Goal: Task Accomplishment & Management: Complete application form

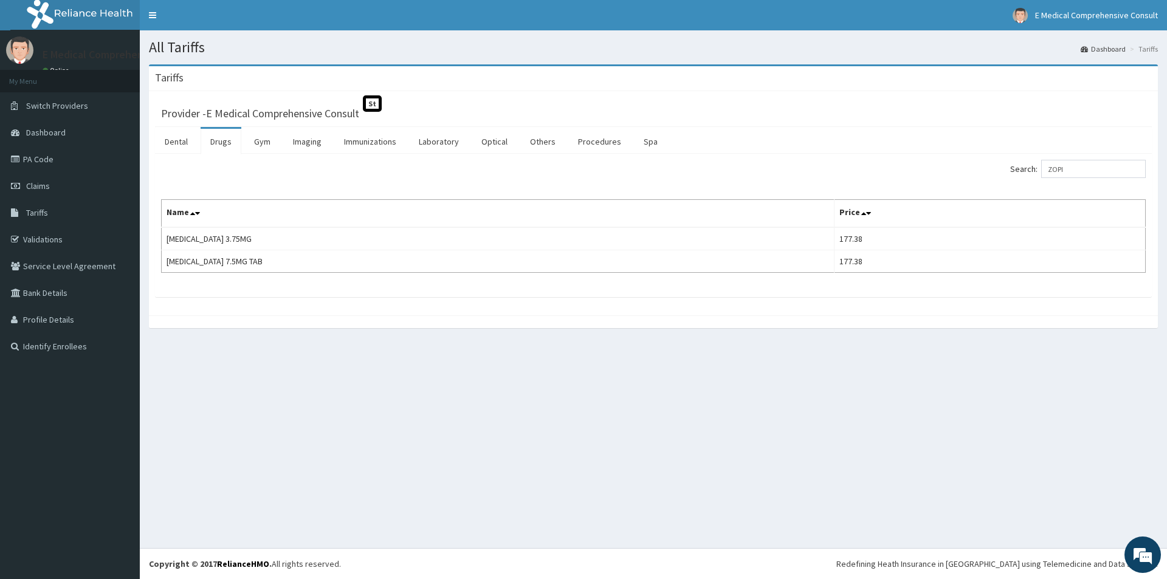
click at [39, 160] on link "PA Code" at bounding box center [70, 159] width 140 height 27
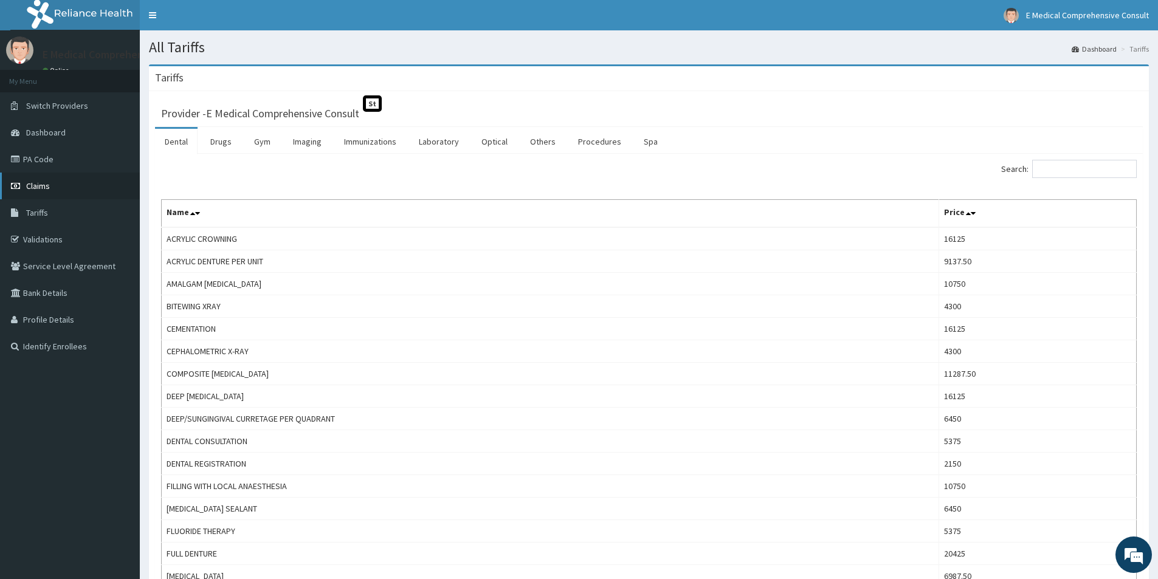
click at [52, 188] on link "Claims" at bounding box center [70, 186] width 140 height 27
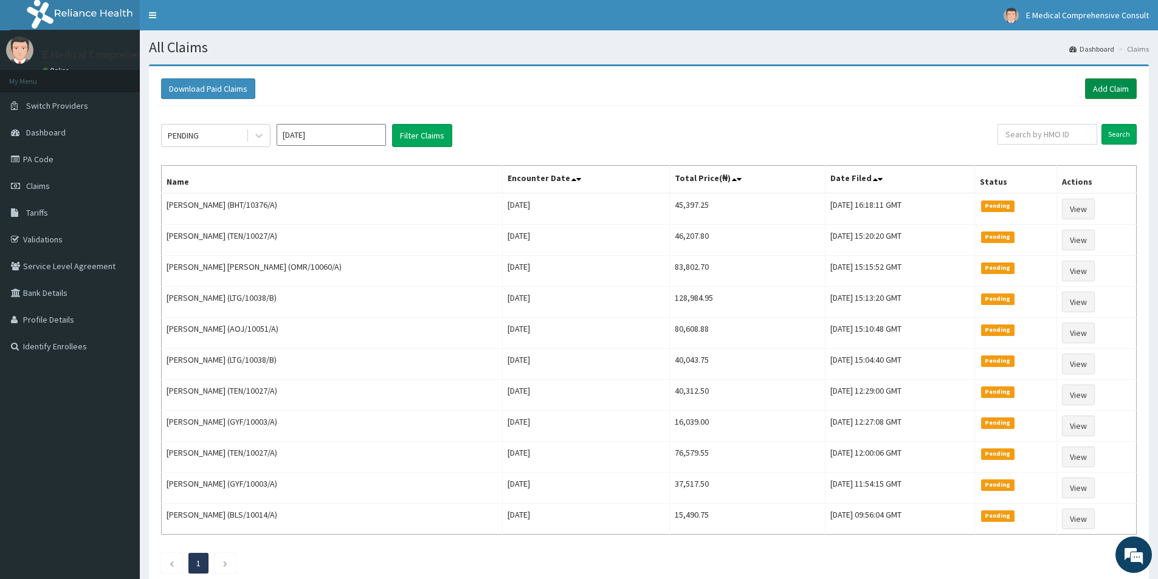
click at [1101, 82] on link "Add Claim" at bounding box center [1111, 88] width 52 height 21
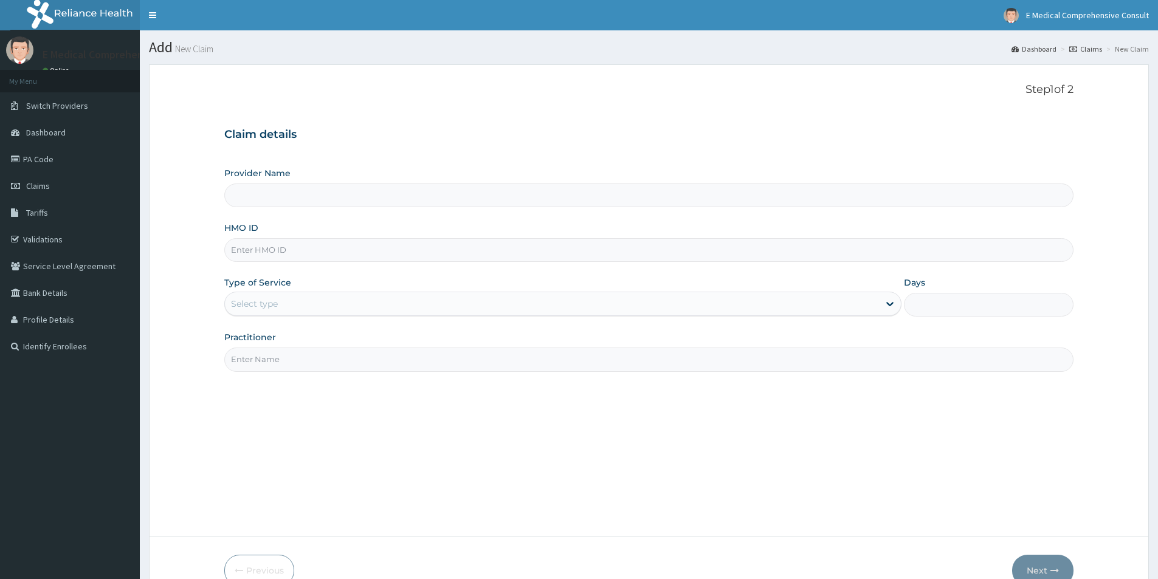
type input "E Medical Comprehensive Consult"
click at [342, 249] on input "HMO ID" at bounding box center [648, 250] width 849 height 24
paste input "HPS/10077/A"
type input "HPS/10077/A"
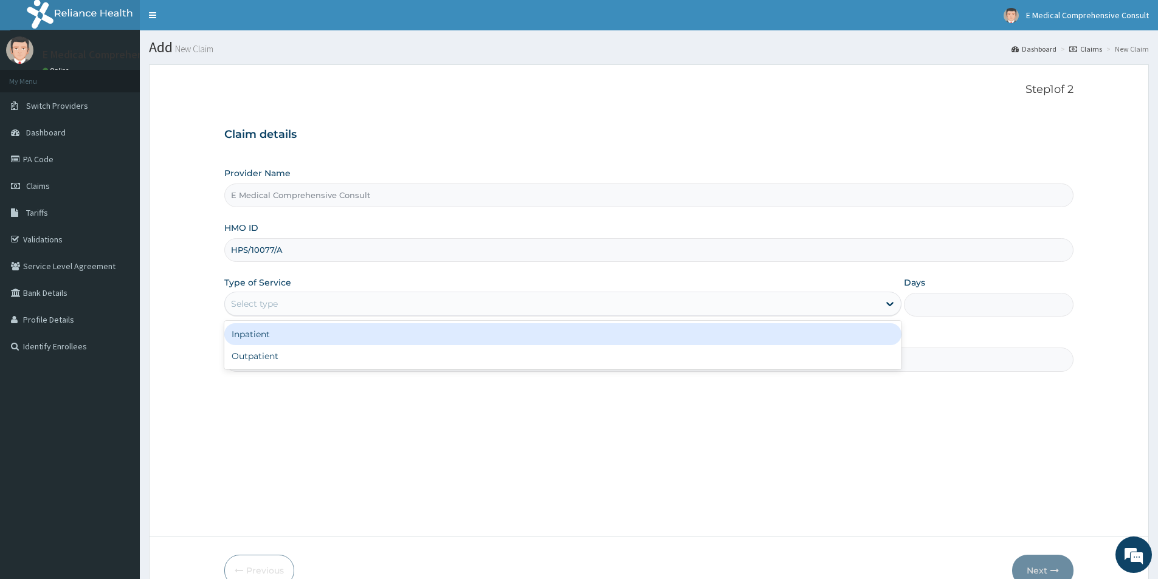
click at [275, 306] on div "Select type" at bounding box center [254, 304] width 47 height 12
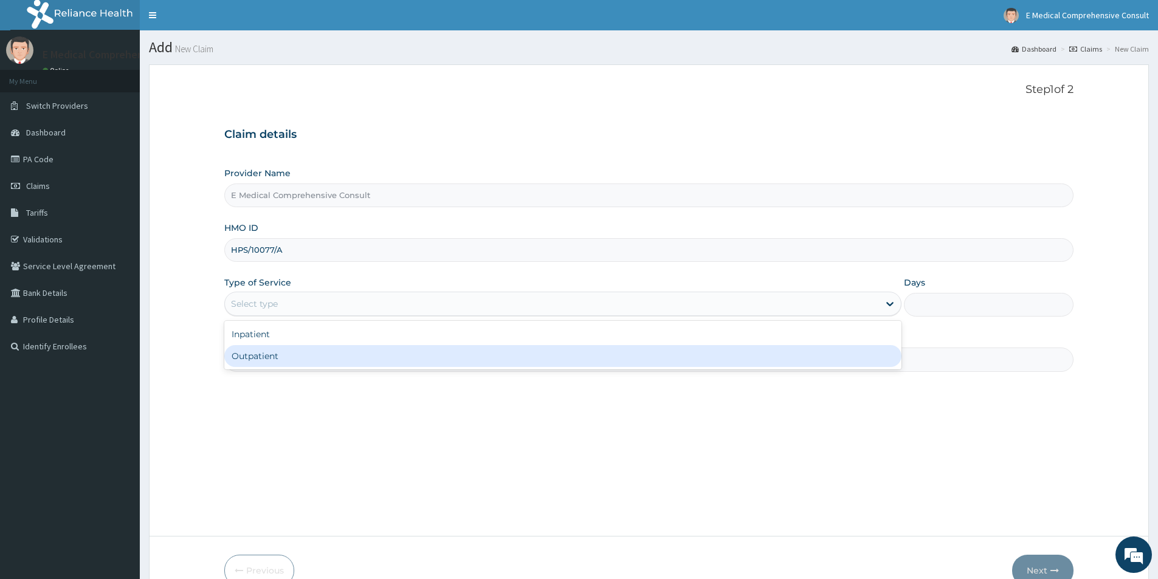
click at [265, 356] on div "Outpatient" at bounding box center [562, 356] width 677 height 22
type input "1"
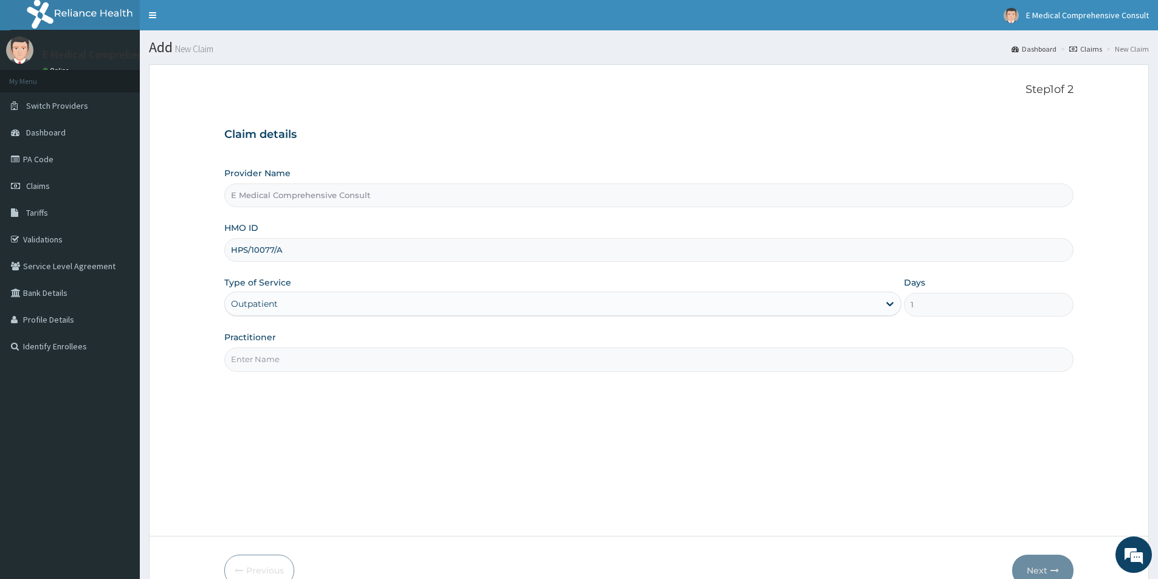
click at [270, 356] on input "Practitioner" at bounding box center [648, 360] width 849 height 24
type input "[PERSON_NAME]"
click at [1050, 563] on button "Next" at bounding box center [1042, 571] width 61 height 32
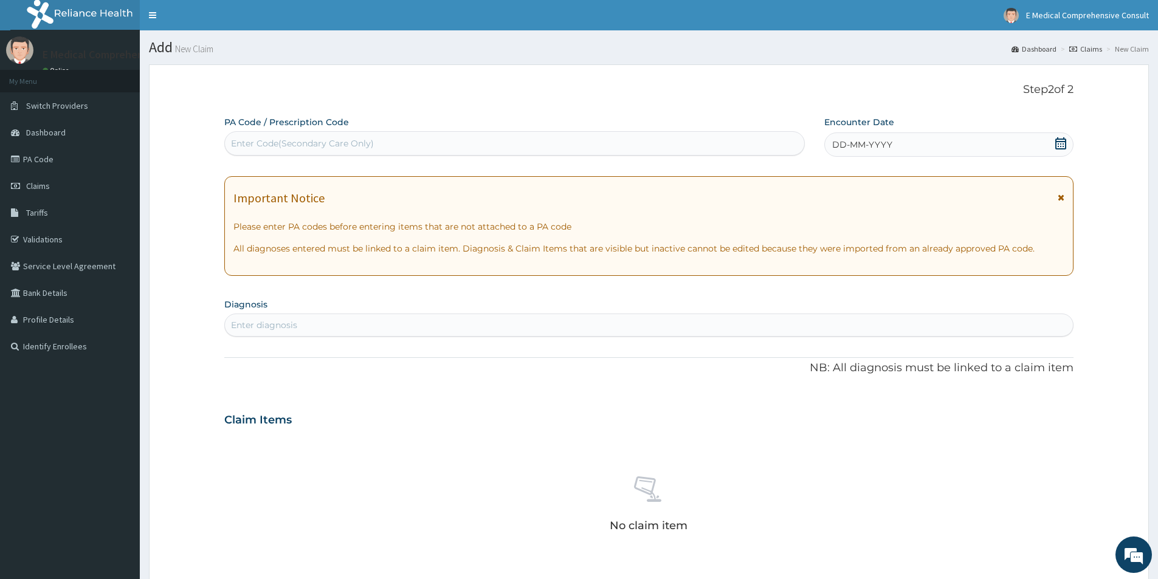
click at [247, 145] on div "Enter Code(Secondary Care Only)" at bounding box center [302, 143] width 143 height 12
paste input "PA/792696"
type input "PA/792696"
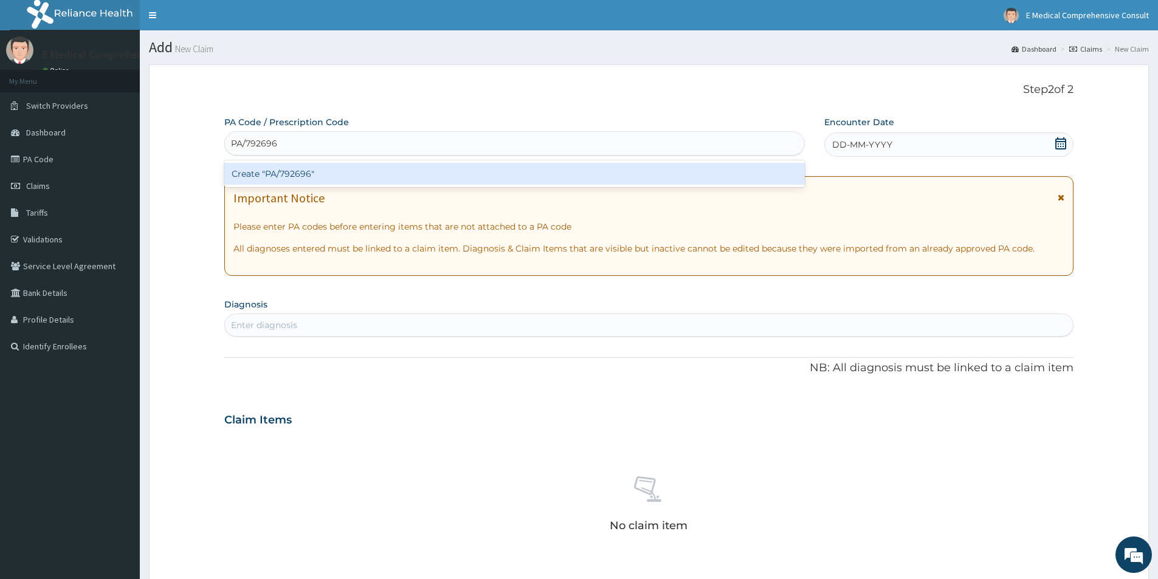
click at [252, 166] on div "Create "PA/792696"" at bounding box center [514, 174] width 580 height 22
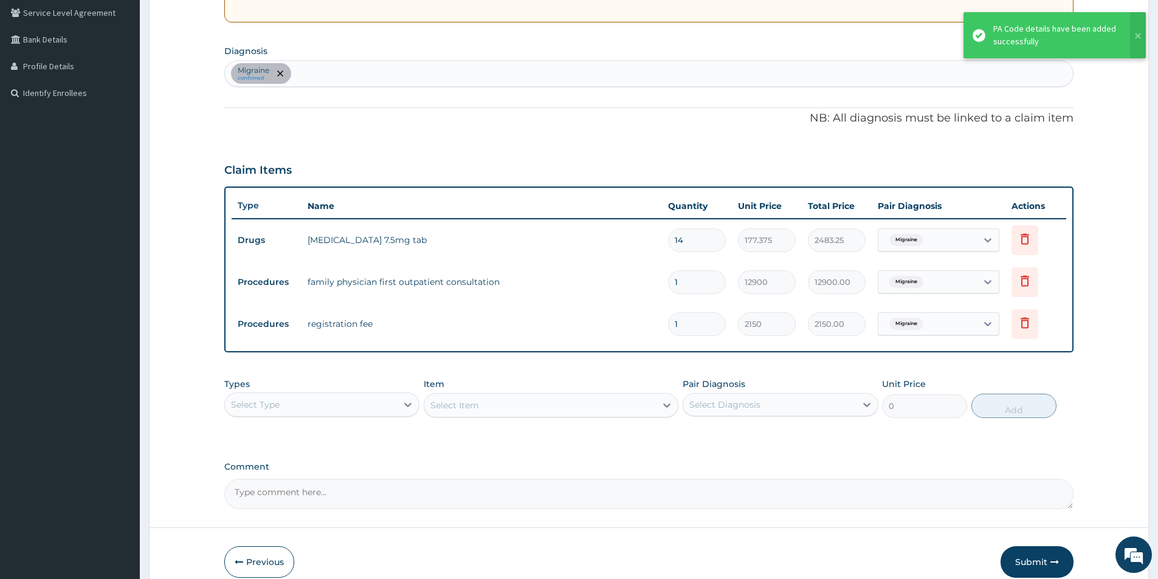
scroll to position [311, 0]
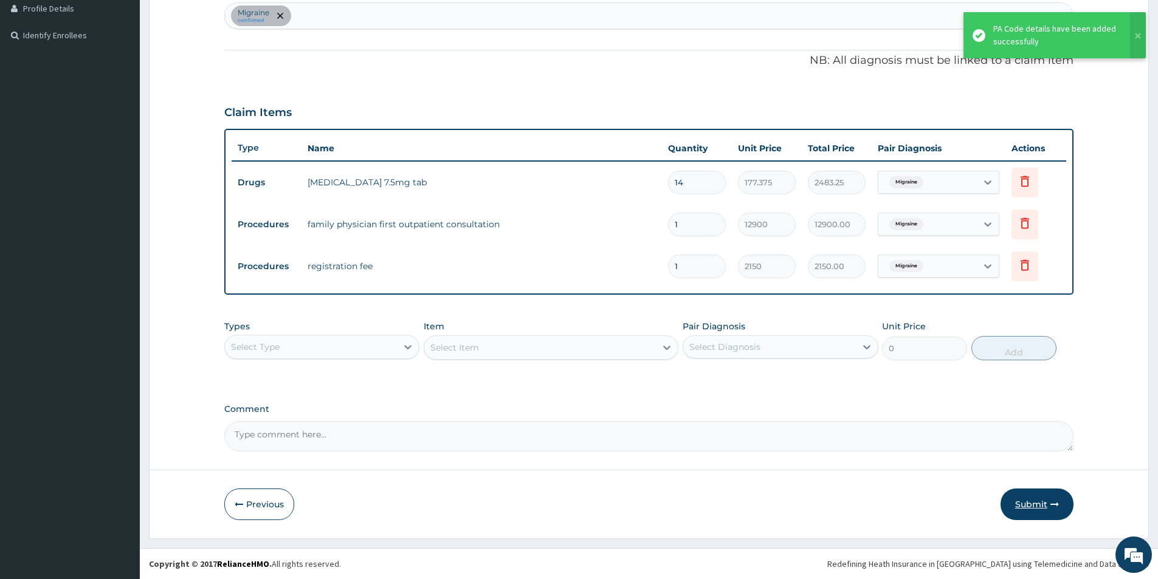
click at [1017, 504] on button "Submit" at bounding box center [1036, 505] width 73 height 32
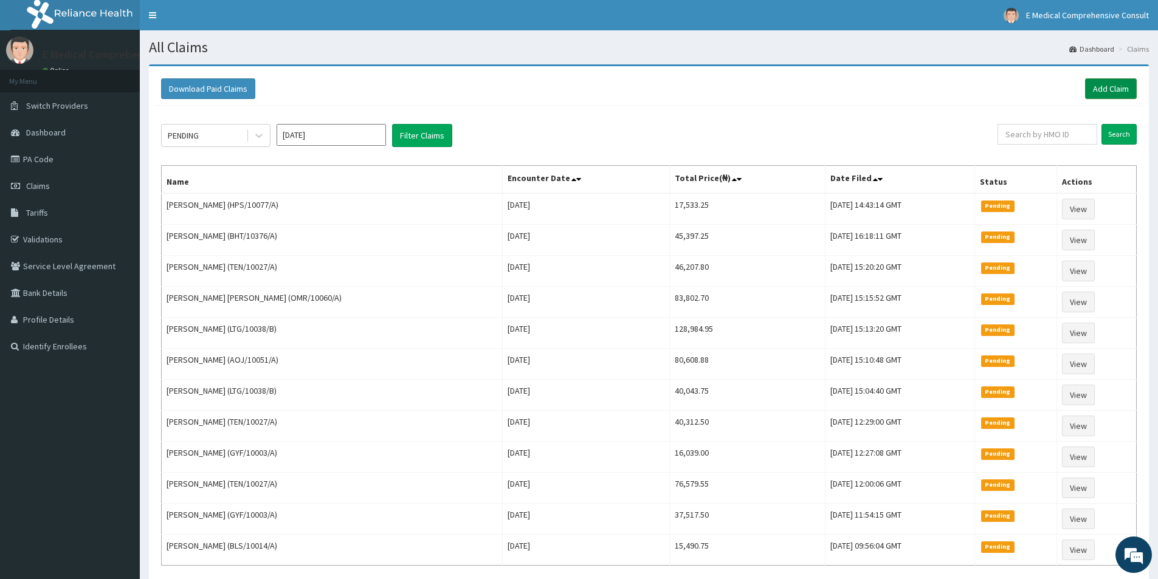
click at [1103, 89] on link "Add Claim" at bounding box center [1111, 88] width 52 height 21
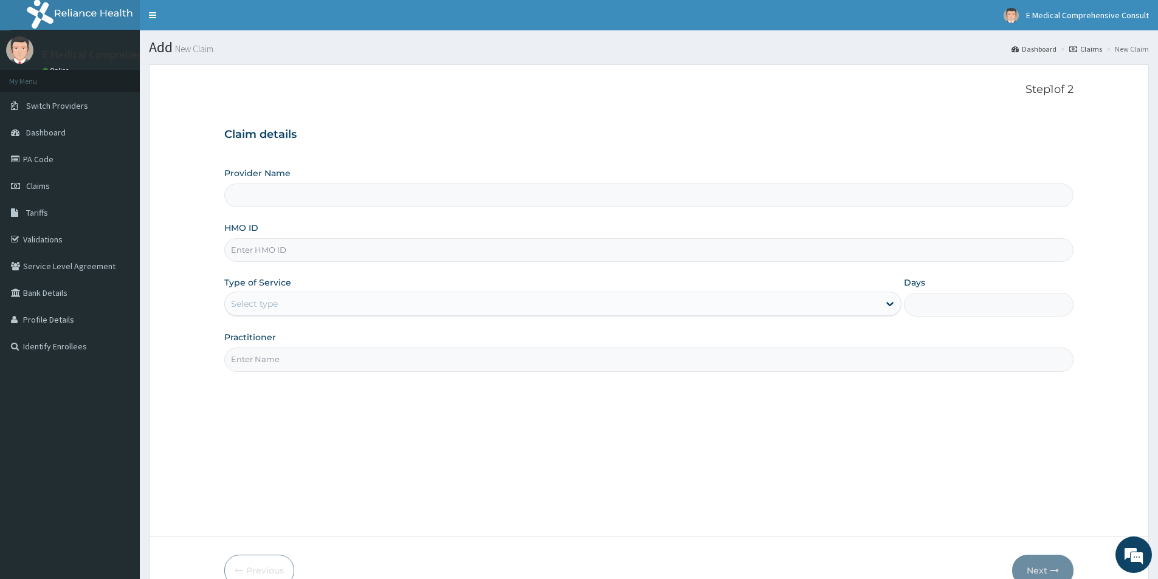
type input "E Medical Comprehensive Consult"
click at [277, 254] on input "HMO ID" at bounding box center [648, 250] width 849 height 24
paste input "HPS/10096/A"
type input "HPS/10096/A"
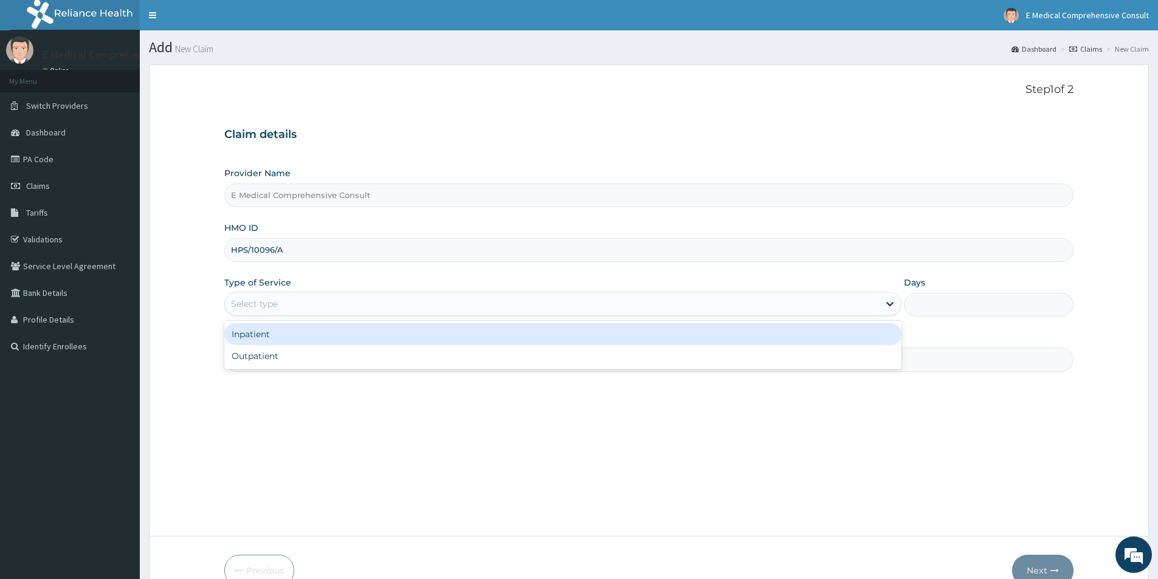
click at [311, 304] on div "Select type" at bounding box center [552, 303] width 654 height 19
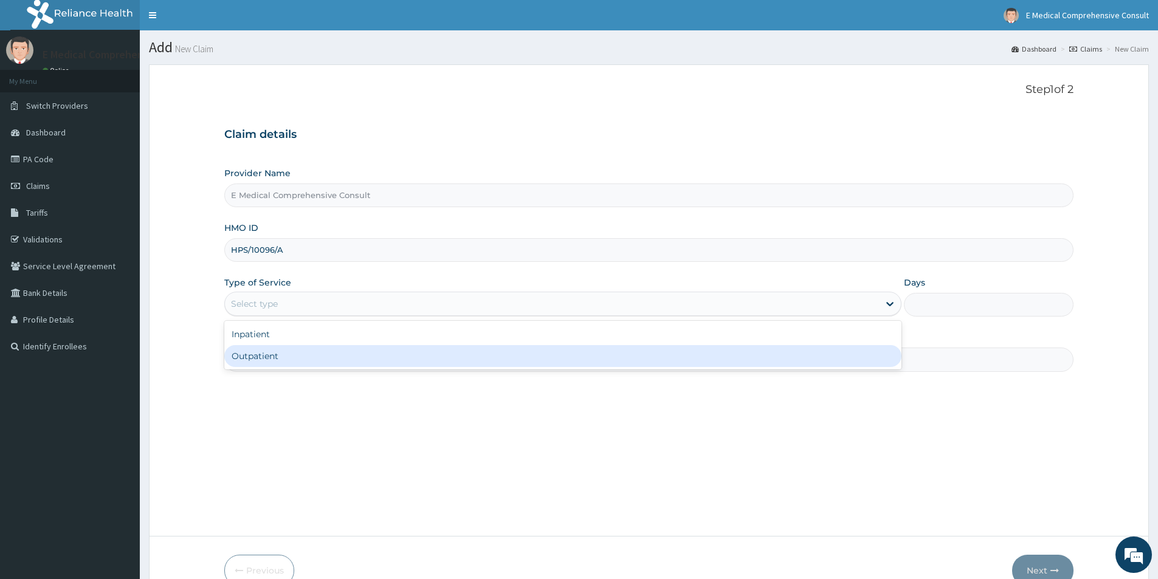
click at [306, 353] on div "Outpatient" at bounding box center [562, 356] width 677 height 22
type input "1"
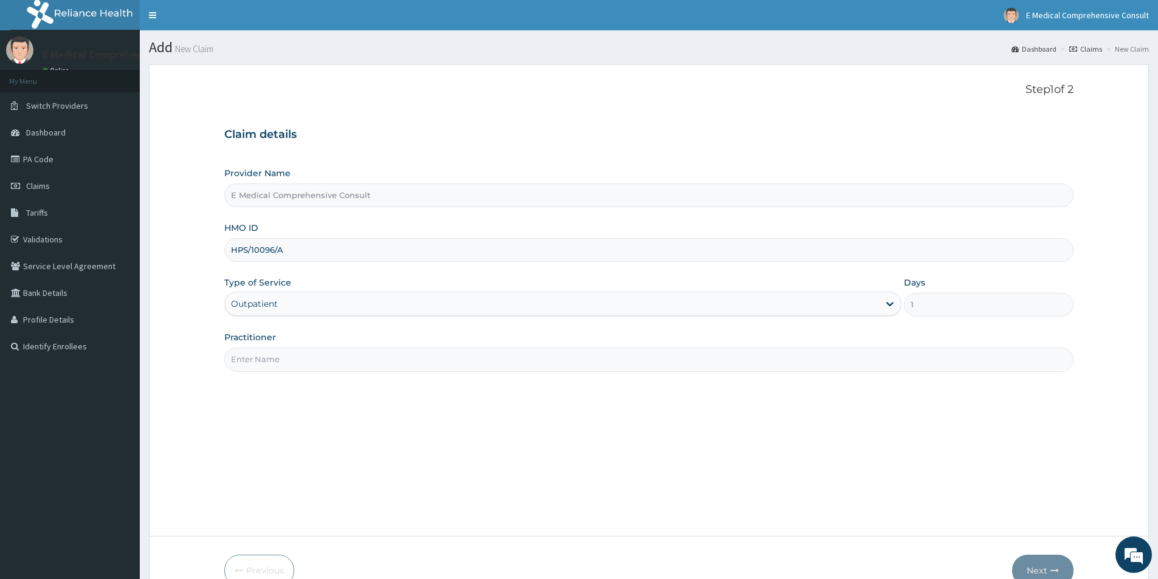
click at [329, 354] on input "Practitioner" at bounding box center [648, 360] width 849 height 24
type input "DR. OKAFOR"
click at [1036, 560] on button "Next" at bounding box center [1042, 571] width 61 height 32
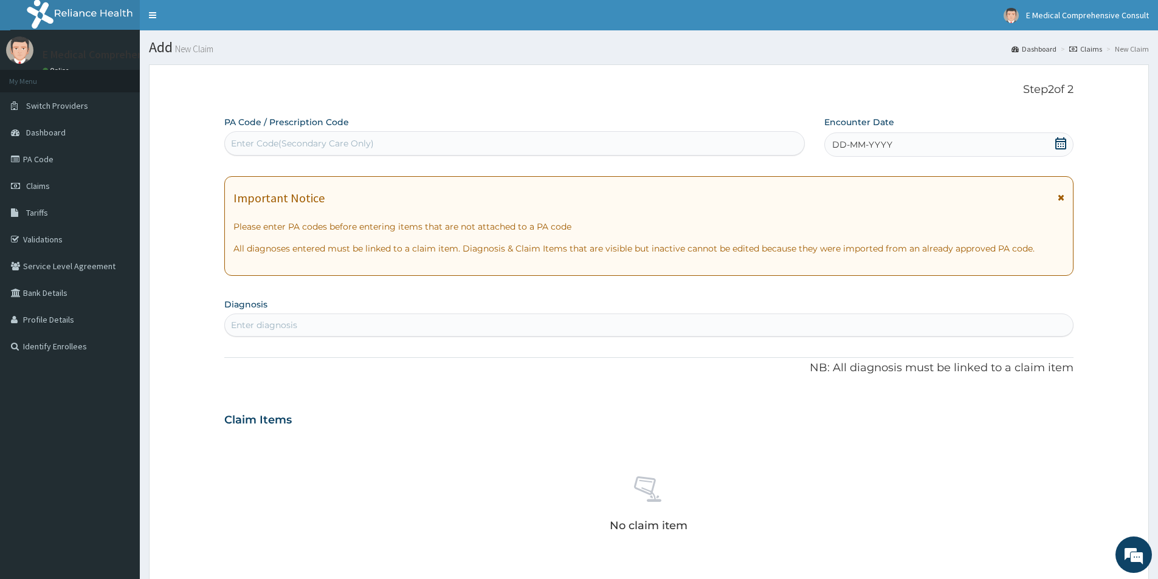
click at [264, 142] on div "Enter Code(Secondary Care Only)" at bounding box center [302, 143] width 143 height 12
paste input "PA/5FB25E"
type input "PA/5FB25E"
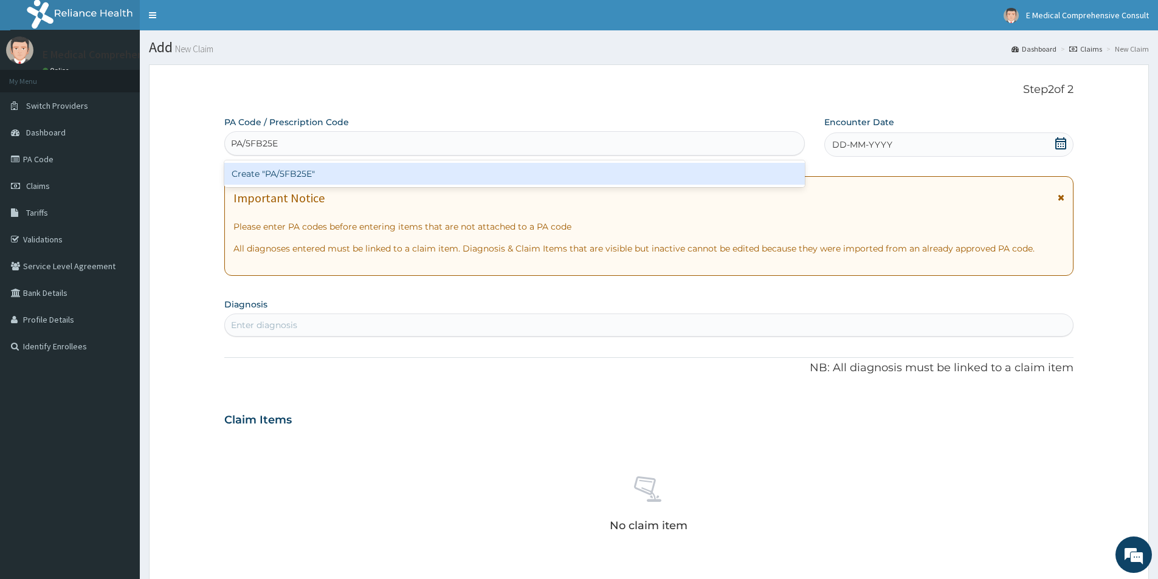
click at [282, 172] on div "Create "PA/5FB25E"" at bounding box center [514, 174] width 580 height 22
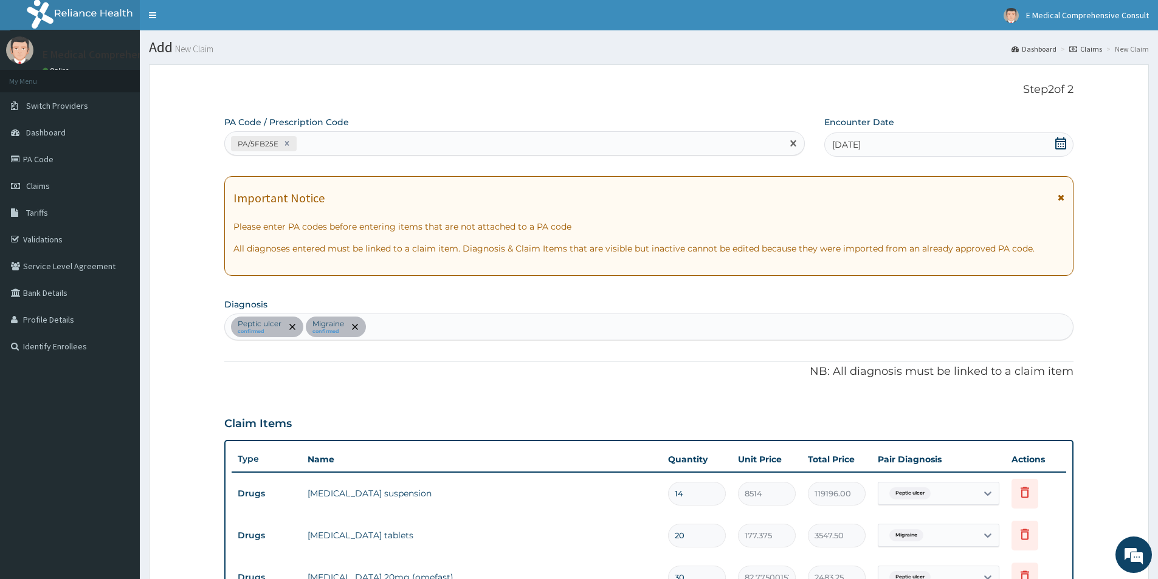
click at [329, 145] on div "PA/5FB25E" at bounding box center [503, 144] width 557 height 20
paste input "PA/239BCC"
type input "PA/239BCC"
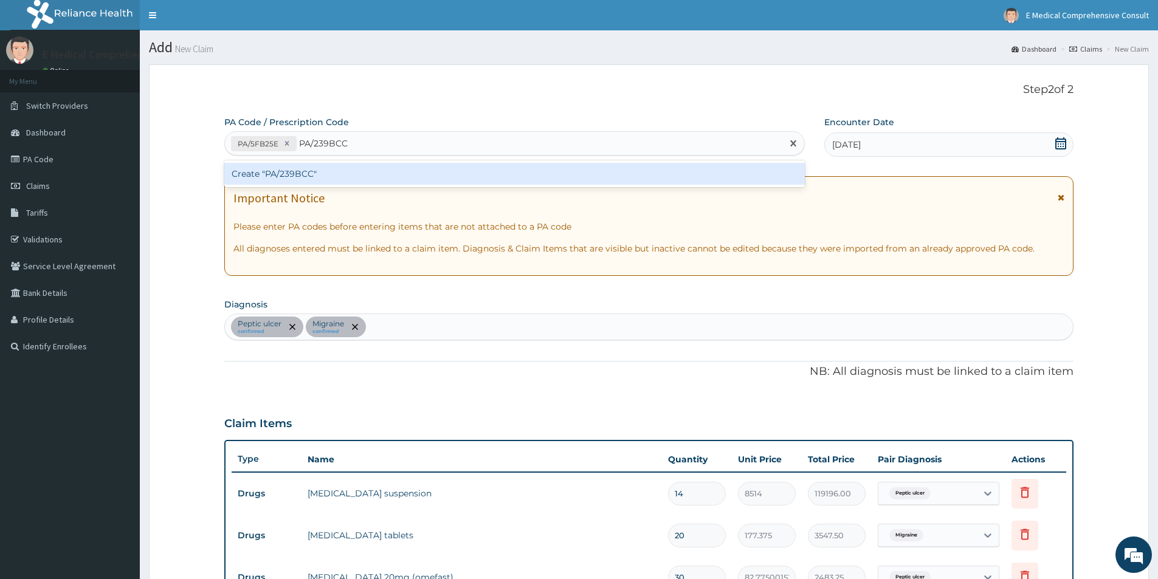
click at [326, 171] on div "Create "PA/239BCC"" at bounding box center [514, 174] width 580 height 22
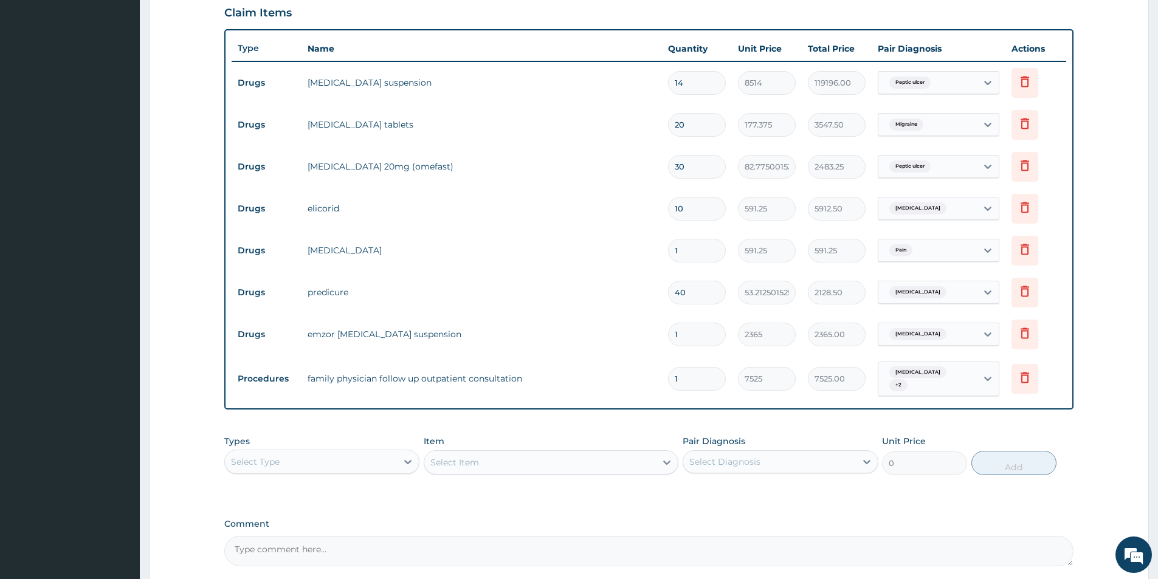
scroll to position [521, 0]
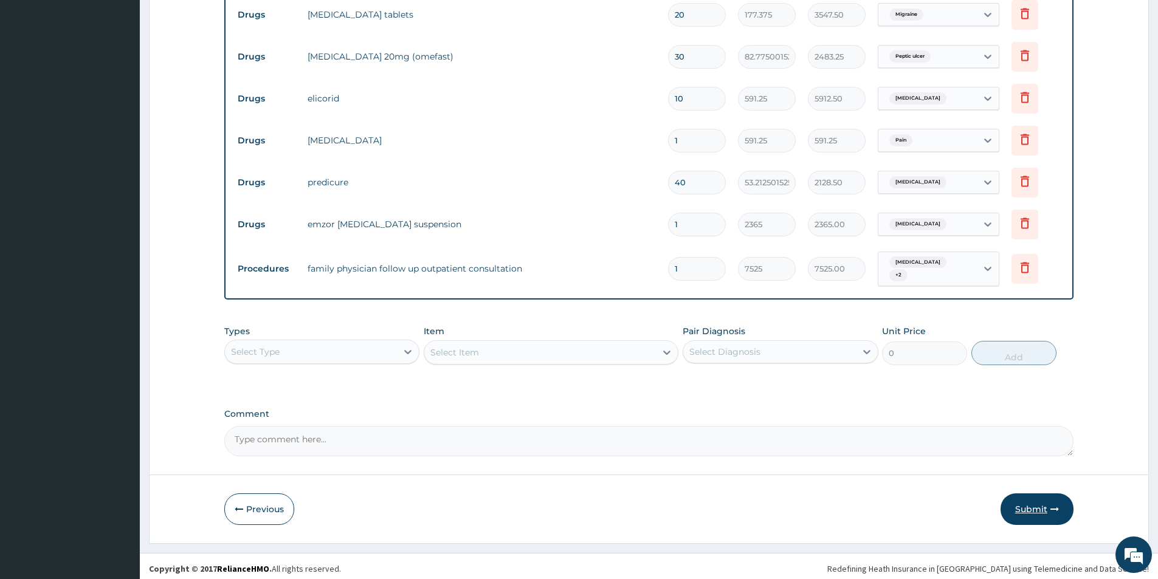
click at [1033, 508] on button "Submit" at bounding box center [1036, 510] width 73 height 32
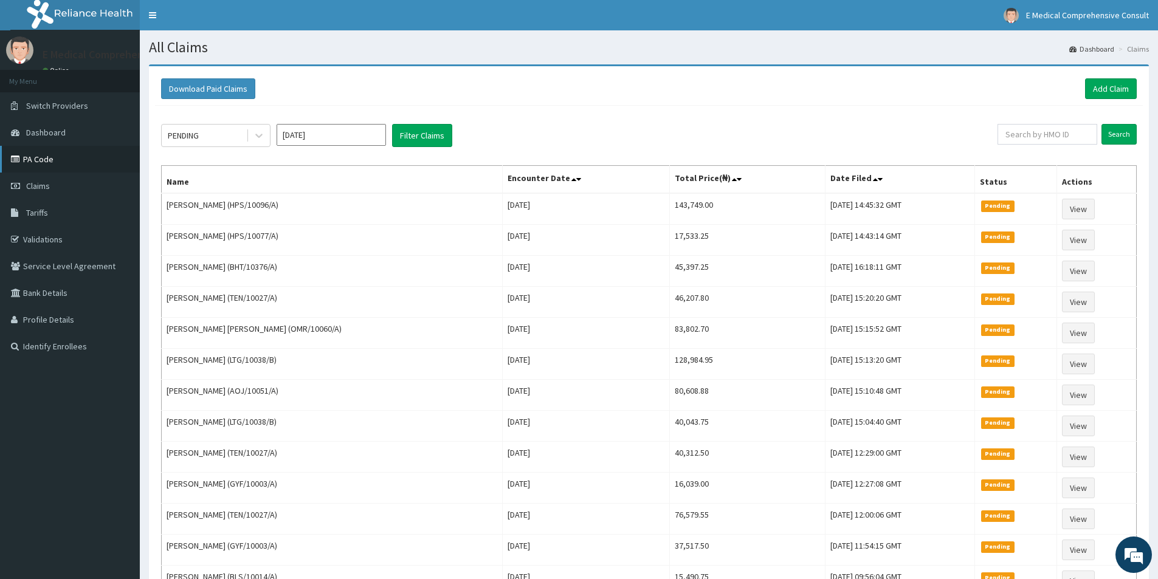
click at [23, 157] on link "PA Code" at bounding box center [70, 159] width 140 height 27
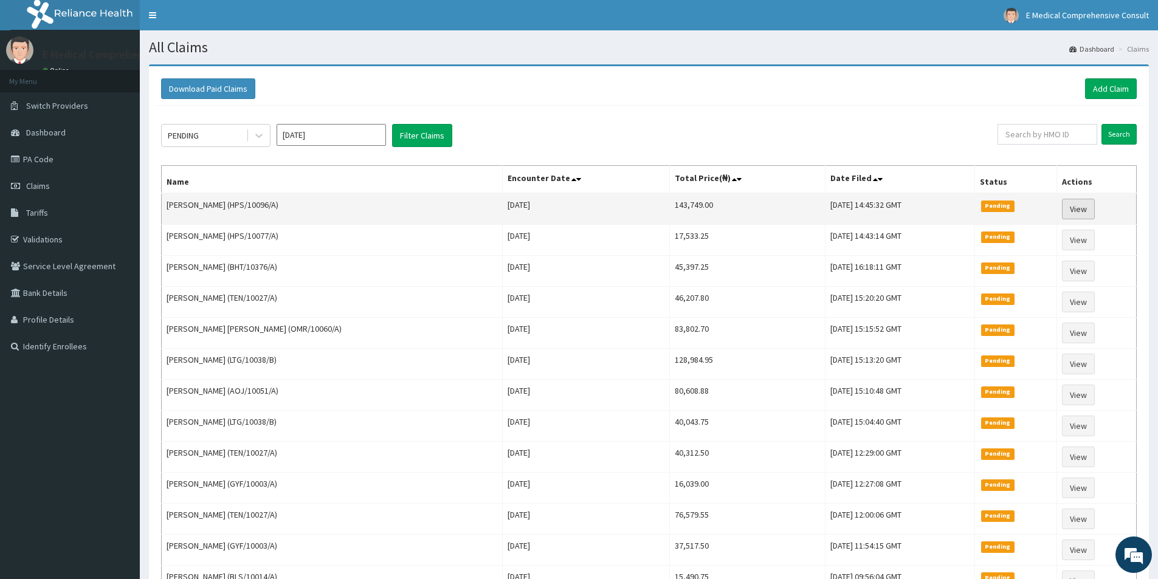
click at [1076, 206] on link "View" at bounding box center [1078, 209] width 33 height 21
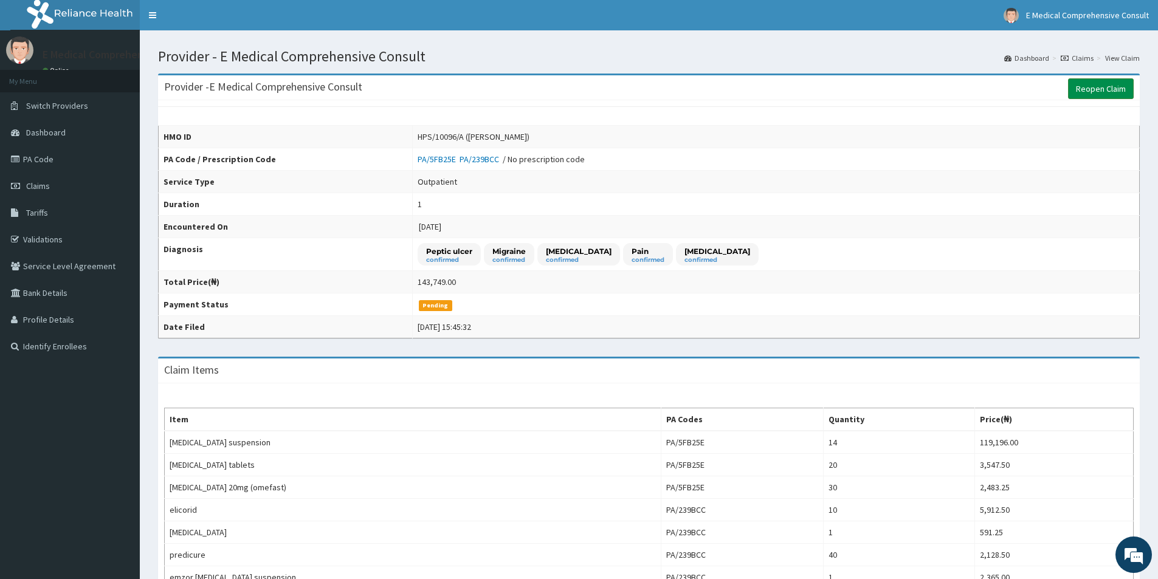
click at [1098, 92] on link "Reopen Claim" at bounding box center [1101, 88] width 66 height 21
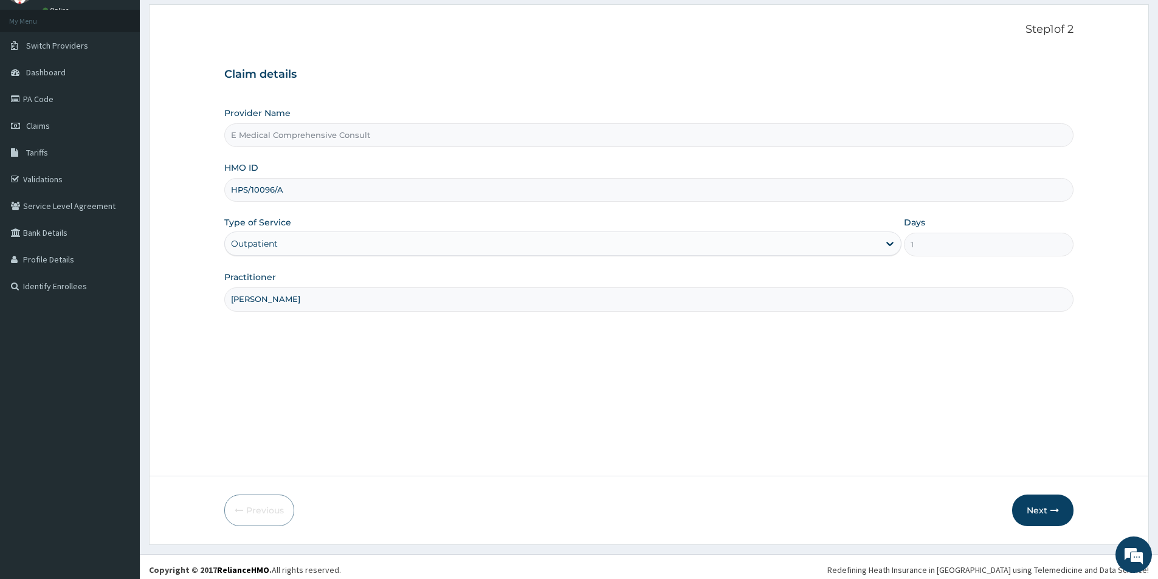
scroll to position [61, 0]
click at [1034, 519] on button "Next" at bounding box center [1042, 510] width 61 height 32
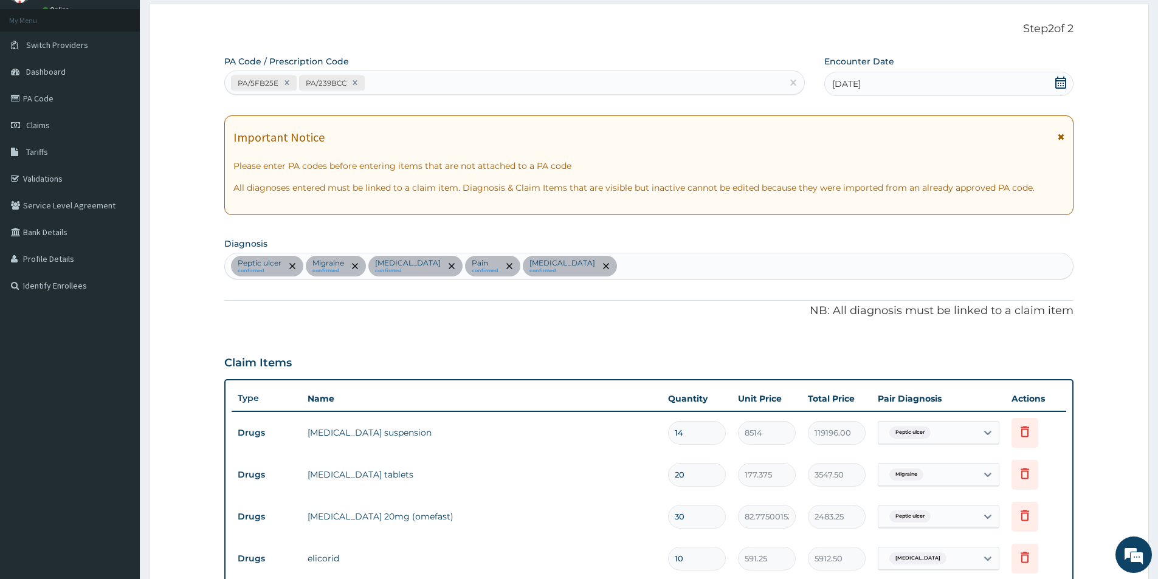
click at [466, 79] on div "PA/5FB25E PA/239BCC" at bounding box center [503, 83] width 557 height 20
paste input "PA/B0B7E4"
type input "PA/B0B7E4"
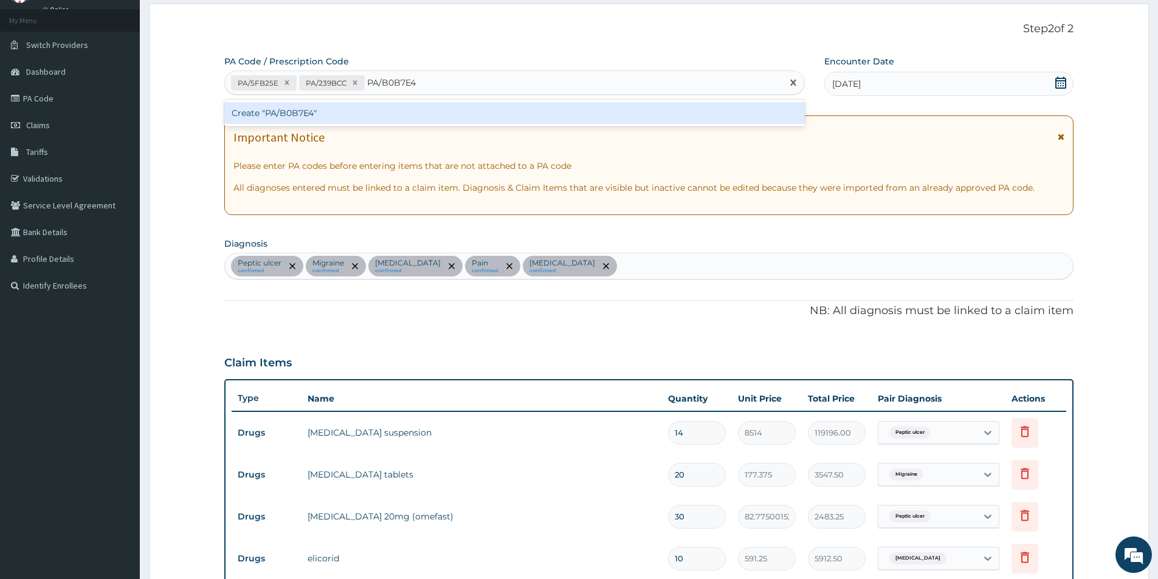
scroll to position [0, 0]
click at [469, 114] on div "Create "PA/B0B7E4"" at bounding box center [514, 113] width 580 height 22
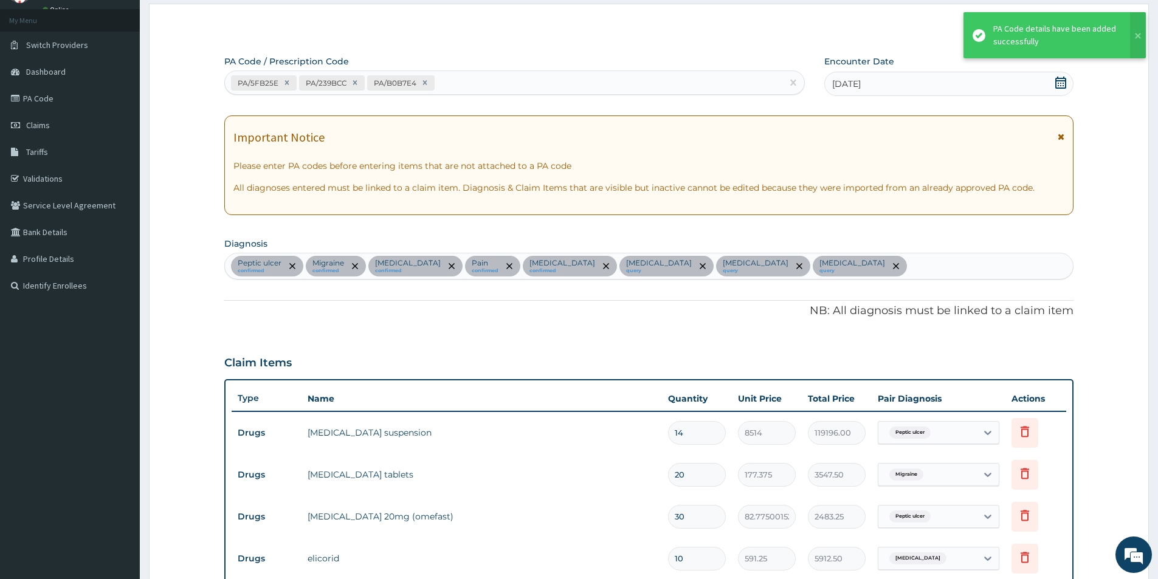
scroll to position [748, 0]
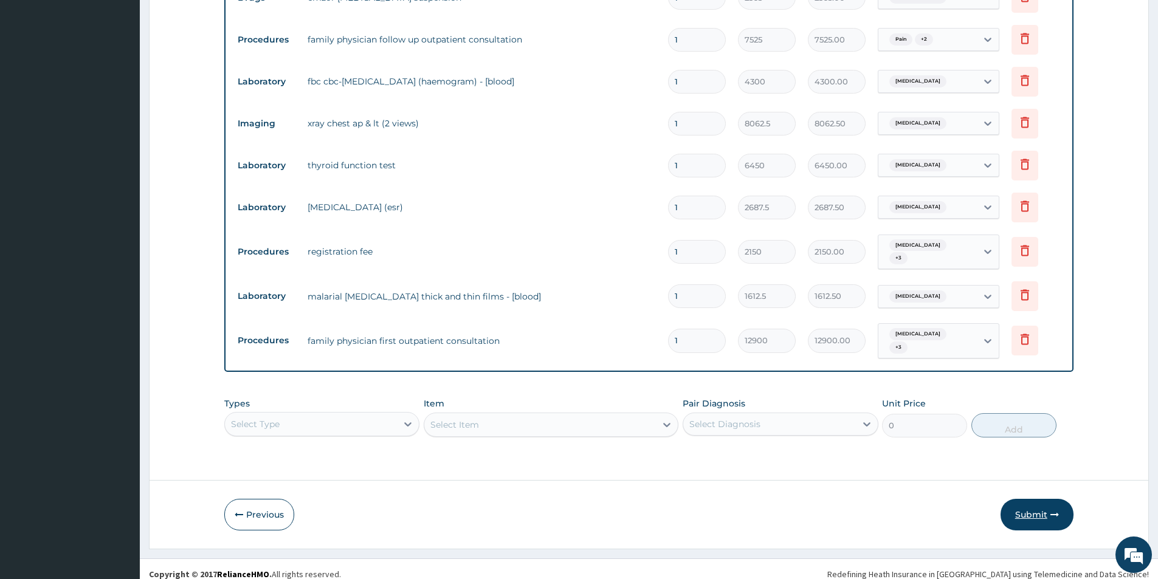
click at [1019, 509] on button "Submit" at bounding box center [1036, 515] width 73 height 32
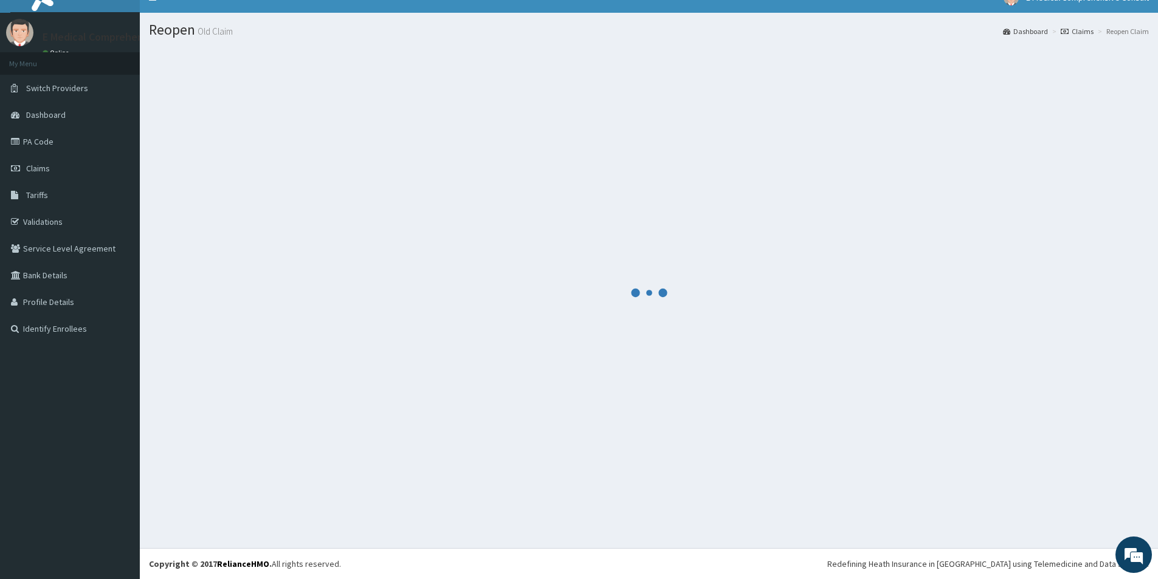
scroll to position [18, 0]
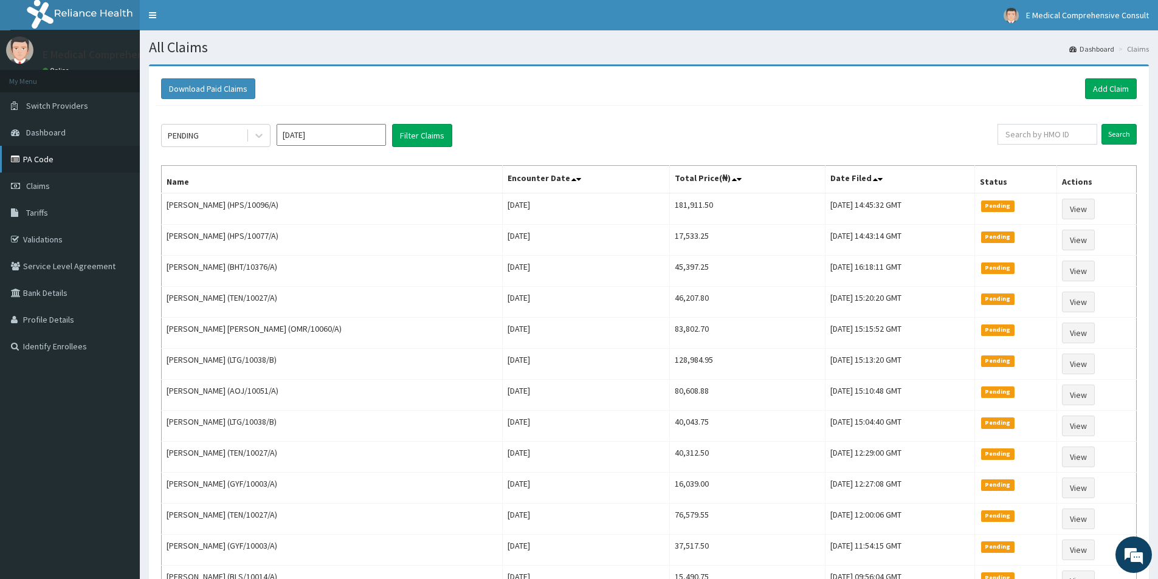
click at [36, 159] on link "PA Code" at bounding box center [70, 159] width 140 height 27
click at [1120, 87] on link "Add Claim" at bounding box center [1111, 88] width 52 height 21
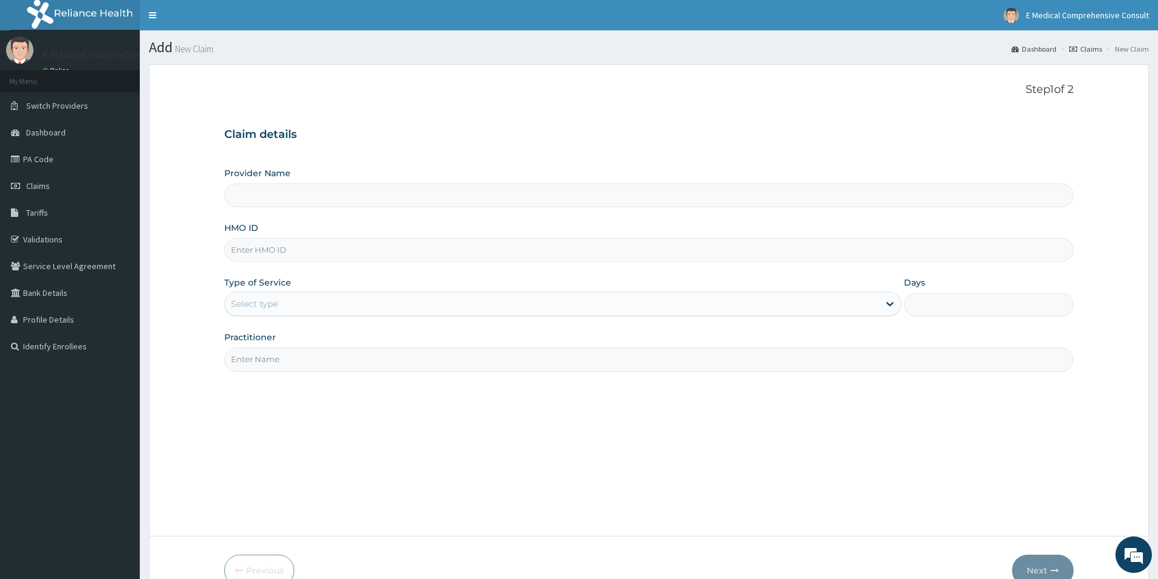
type input "E Medical Comprehensive Consult"
click at [272, 248] on input "HMO ID" at bounding box center [648, 250] width 849 height 24
paste input "LTG/10038/B"
type input "LTG/10038/B"
click at [297, 303] on div "Select type" at bounding box center [552, 303] width 654 height 19
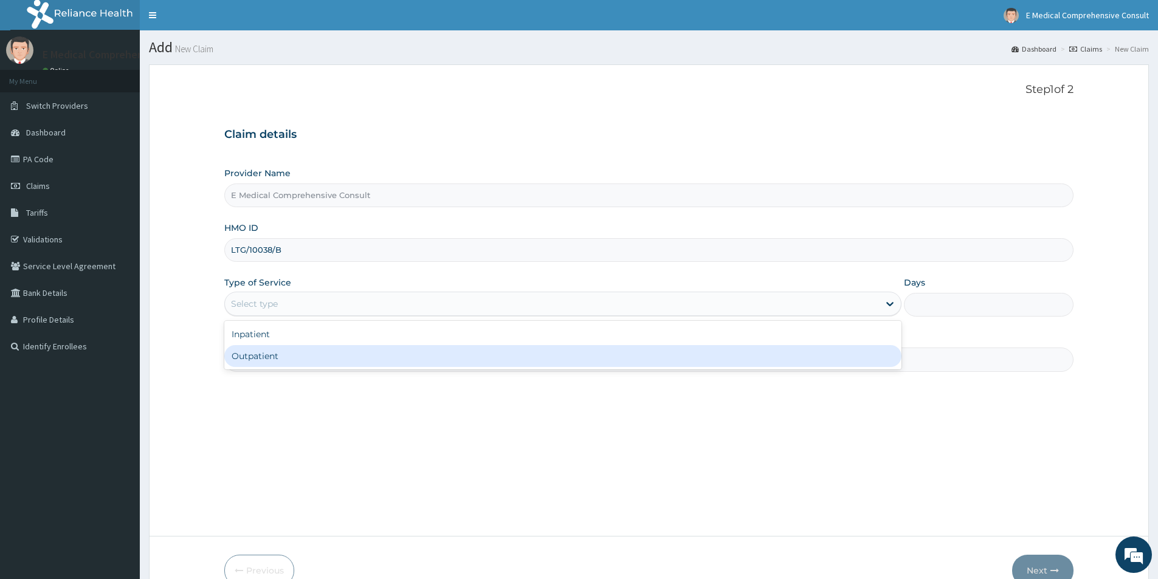
click at [292, 354] on div "Outpatient" at bounding box center [562, 356] width 677 height 22
type input "1"
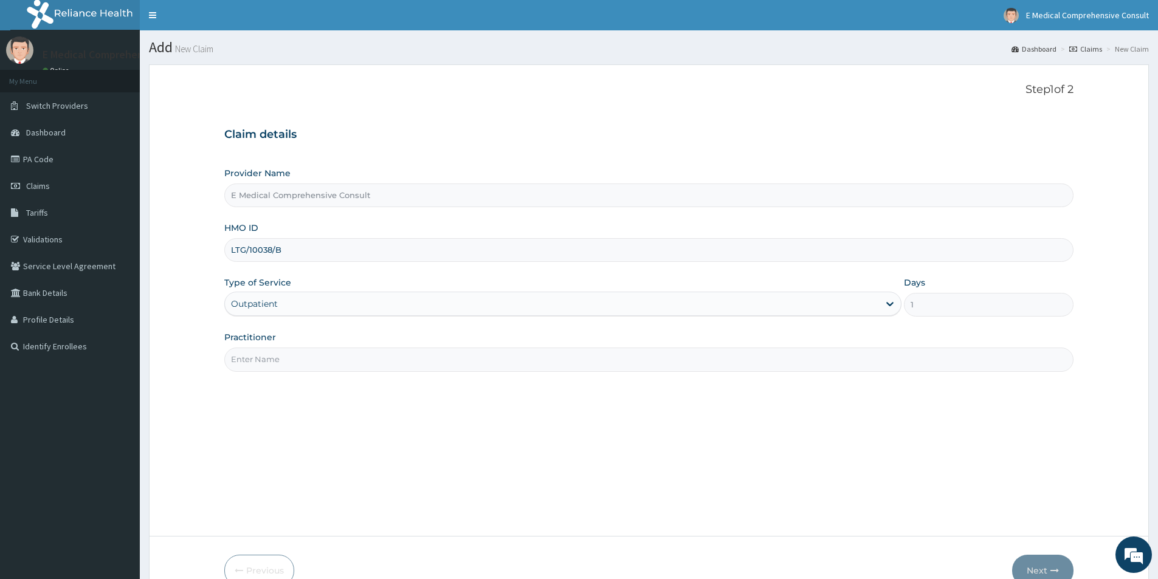
click at [618, 359] on input "Practitioner" at bounding box center [648, 360] width 849 height 24
type input "DR. OKAFOR"
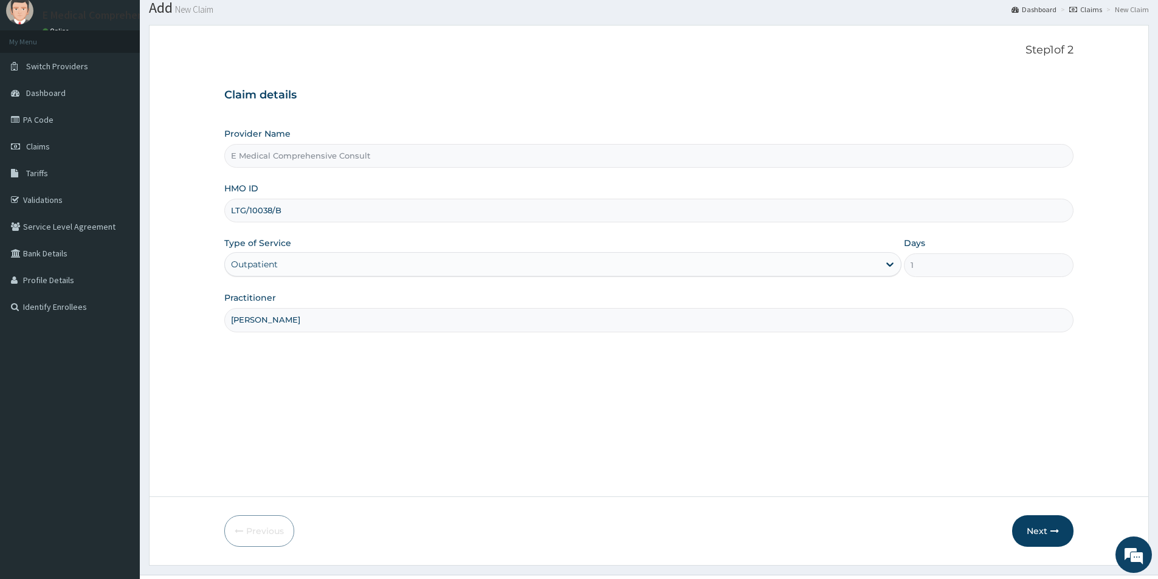
scroll to position [61, 0]
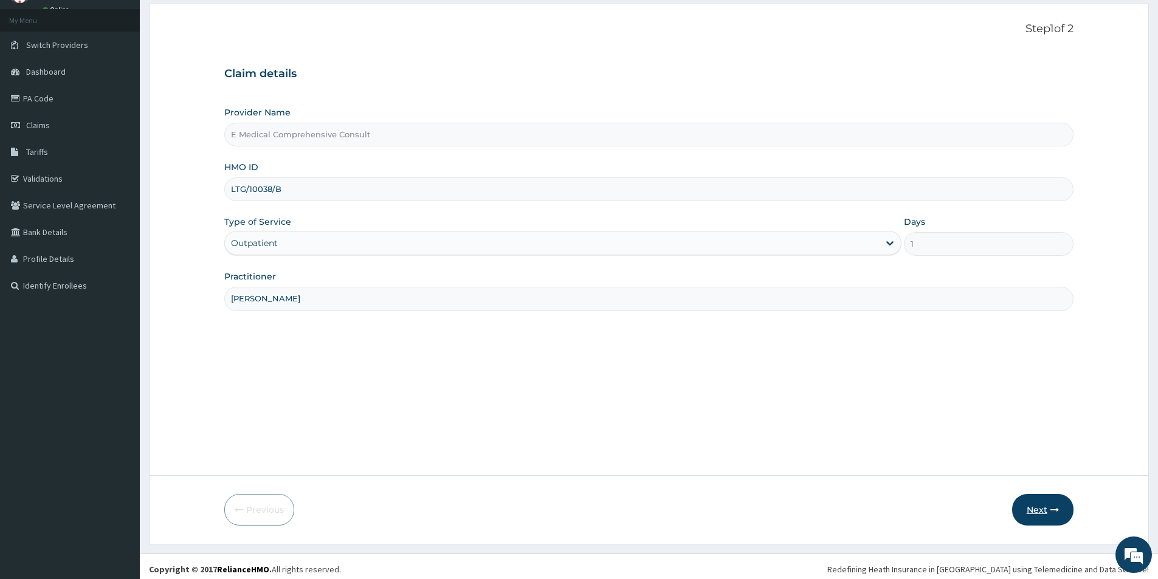
click at [1038, 509] on button "Next" at bounding box center [1042, 510] width 61 height 32
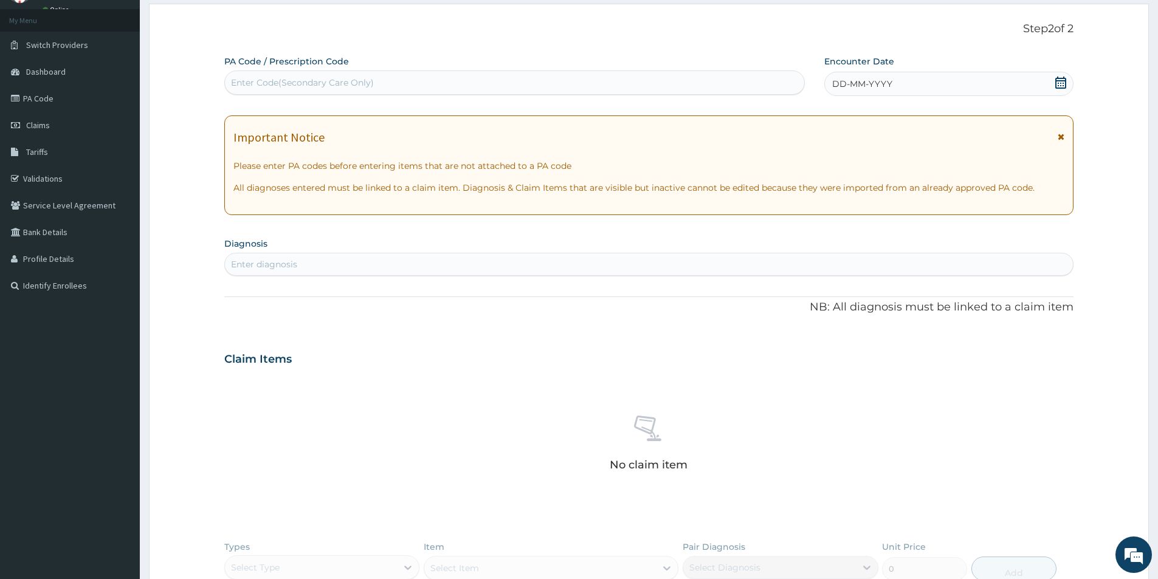
click at [310, 80] on div "Enter Code(Secondary Care Only)" at bounding box center [302, 83] width 143 height 12
paste input "PA/6CF933"
type input "PA/6CF933"
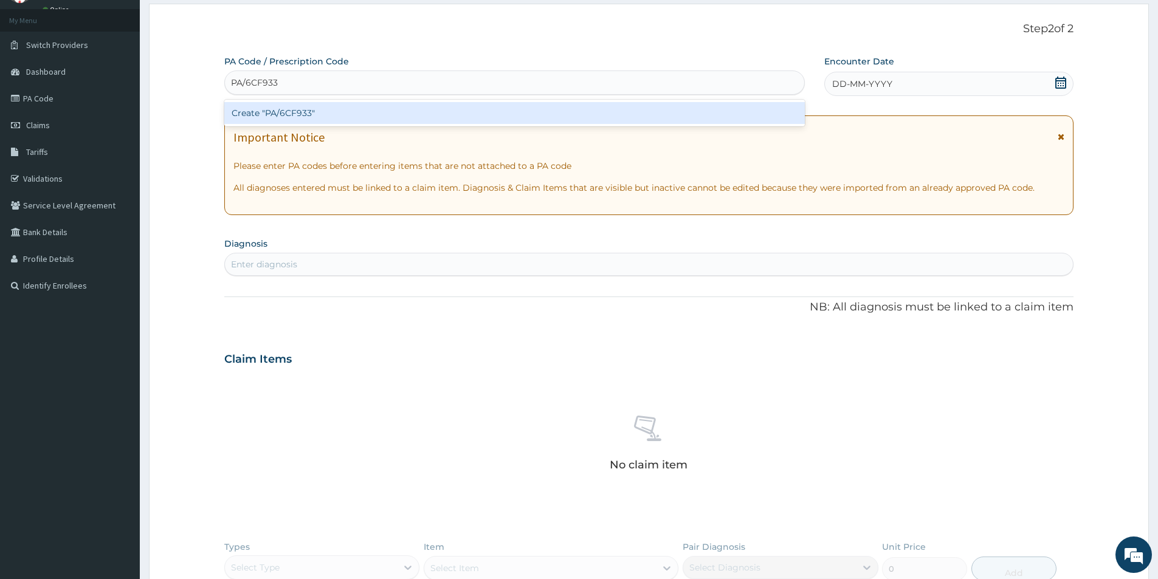
click at [321, 111] on div "Create "PA/6CF933"" at bounding box center [514, 113] width 580 height 22
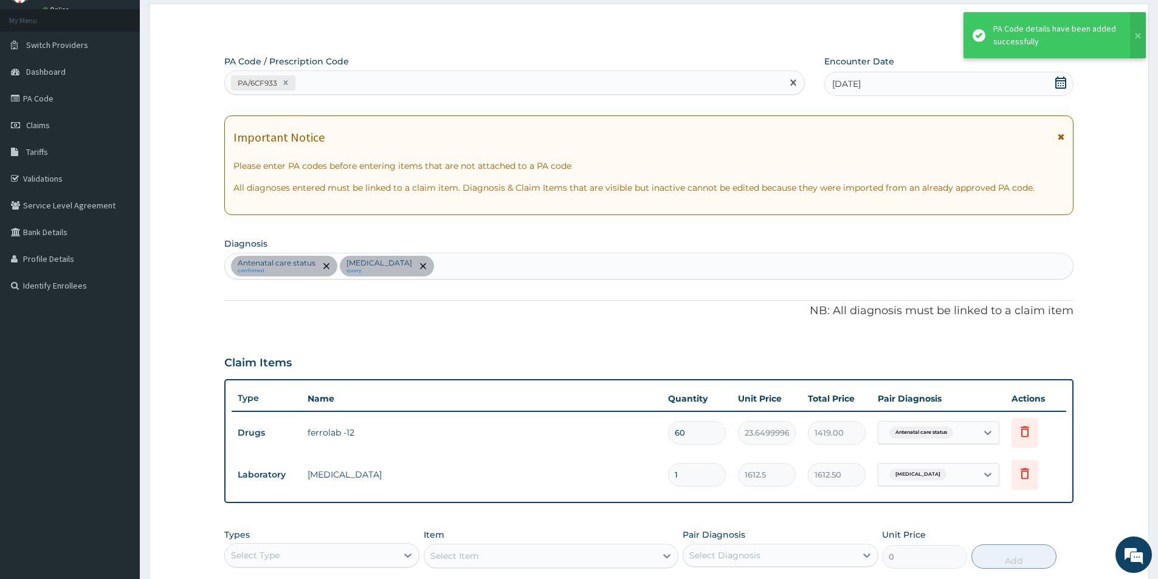
click at [321, 83] on div "PA/6CF933" at bounding box center [503, 83] width 557 height 20
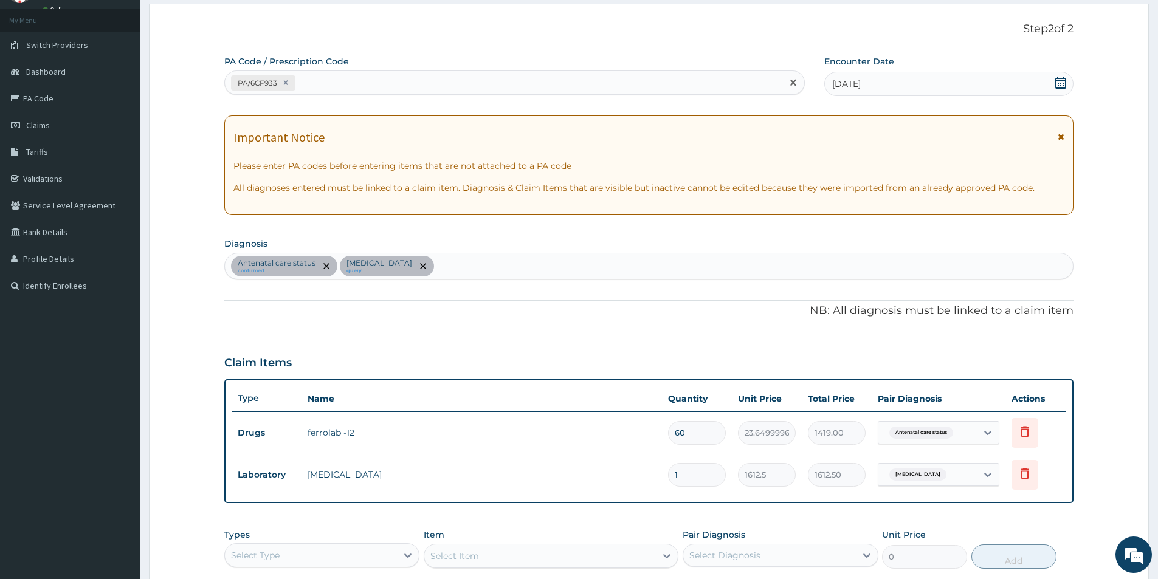
paste input "PA/C65BF6"
type input "PA/C65BF6"
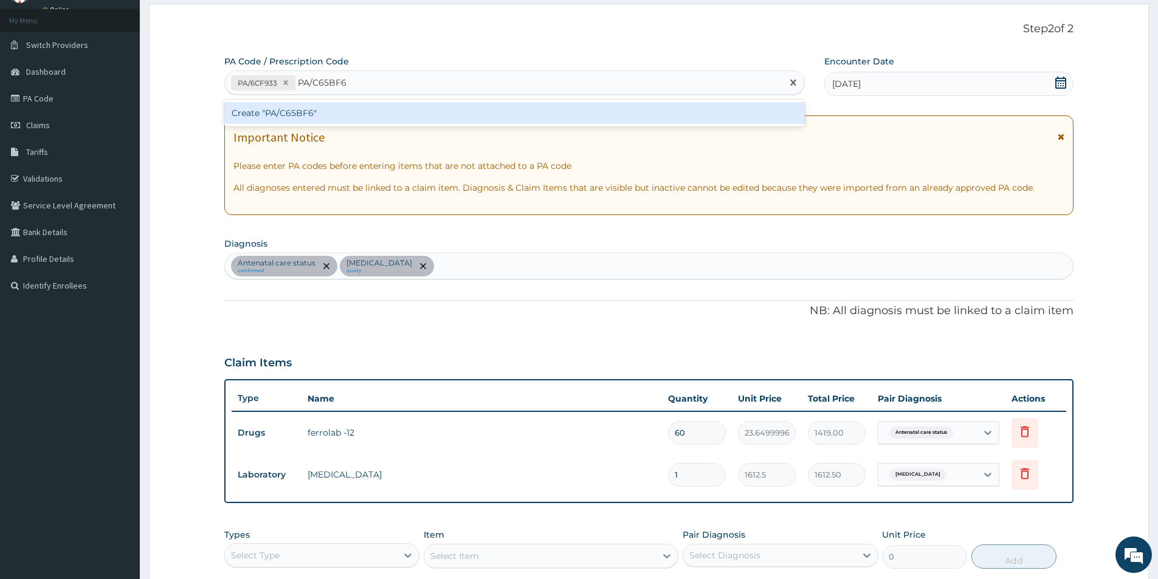
click at [376, 114] on div "Create "PA/C65BF6"" at bounding box center [514, 113] width 580 height 22
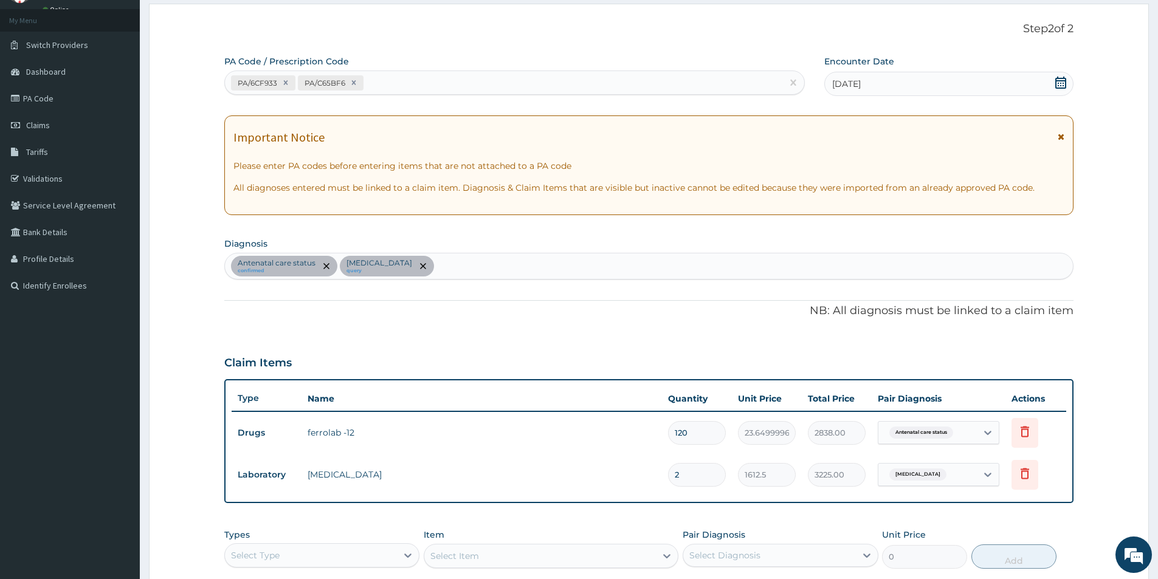
click at [411, 69] on div "PA Code / Prescription Code PA/6CF933 PA/C65BF6" at bounding box center [514, 75] width 580 height 40
click at [408, 83] on div "PA/6CF933 PA/C65BF6" at bounding box center [503, 83] width 557 height 20
paste input "PA/F78539"
type input "PA/F78539"
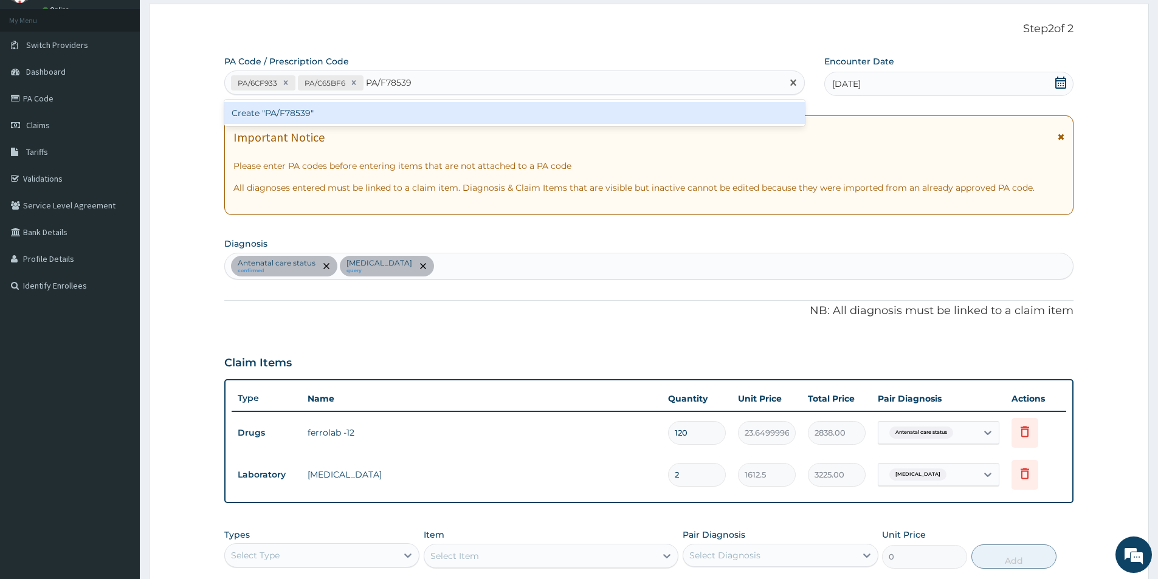
click at [409, 109] on div "Create "PA/F78539"" at bounding box center [514, 113] width 580 height 22
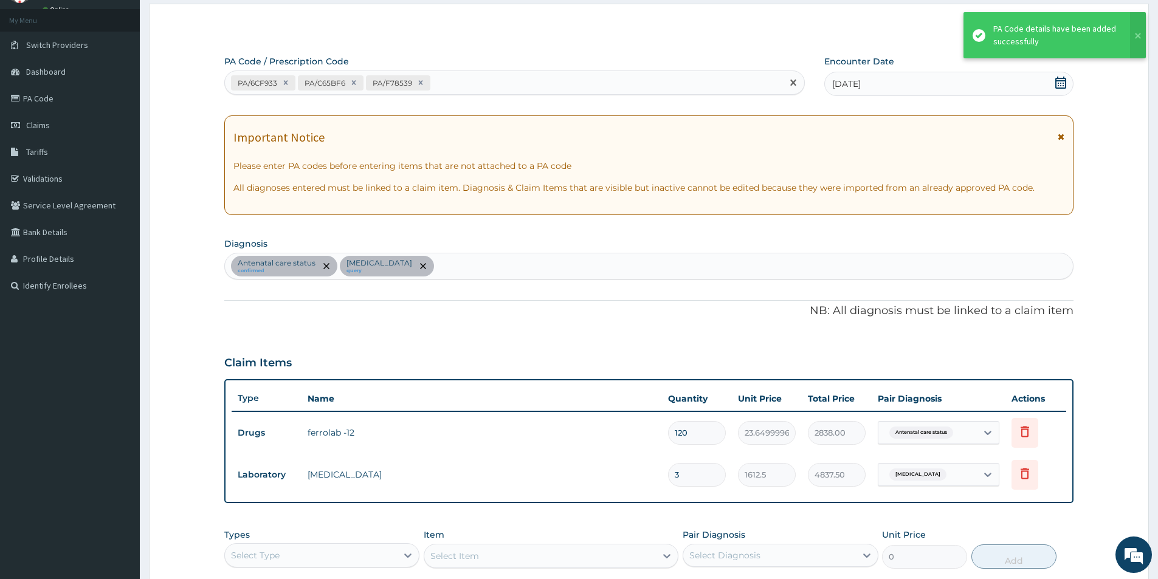
click at [446, 82] on div "PA/6CF933 PA/C65BF6 PA/F78539" at bounding box center [503, 83] width 557 height 20
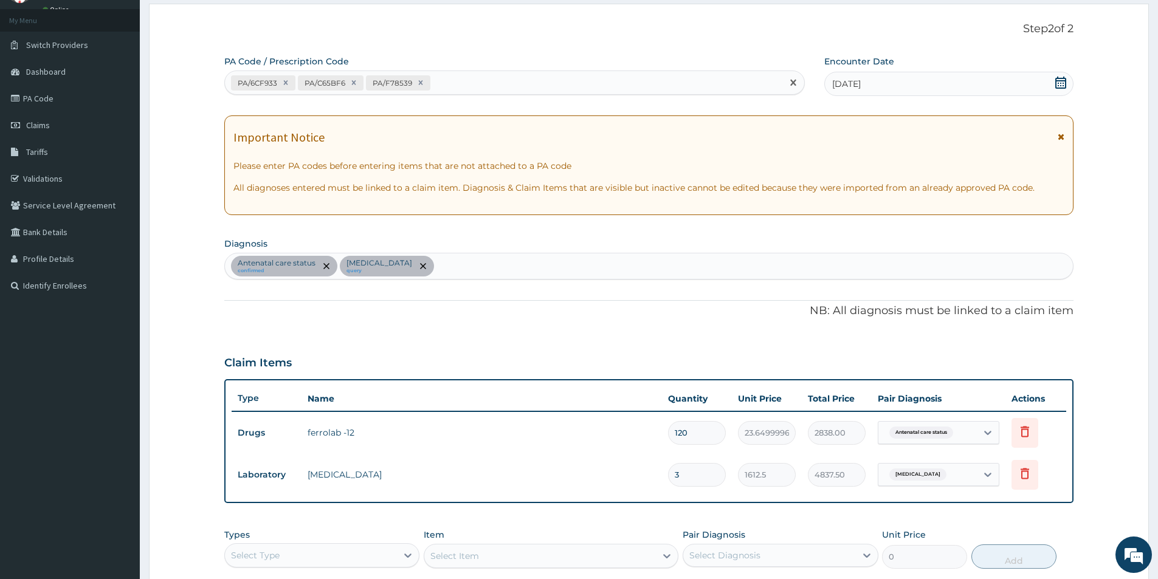
paste input "PA/71E074"
type input "PA/71E074"
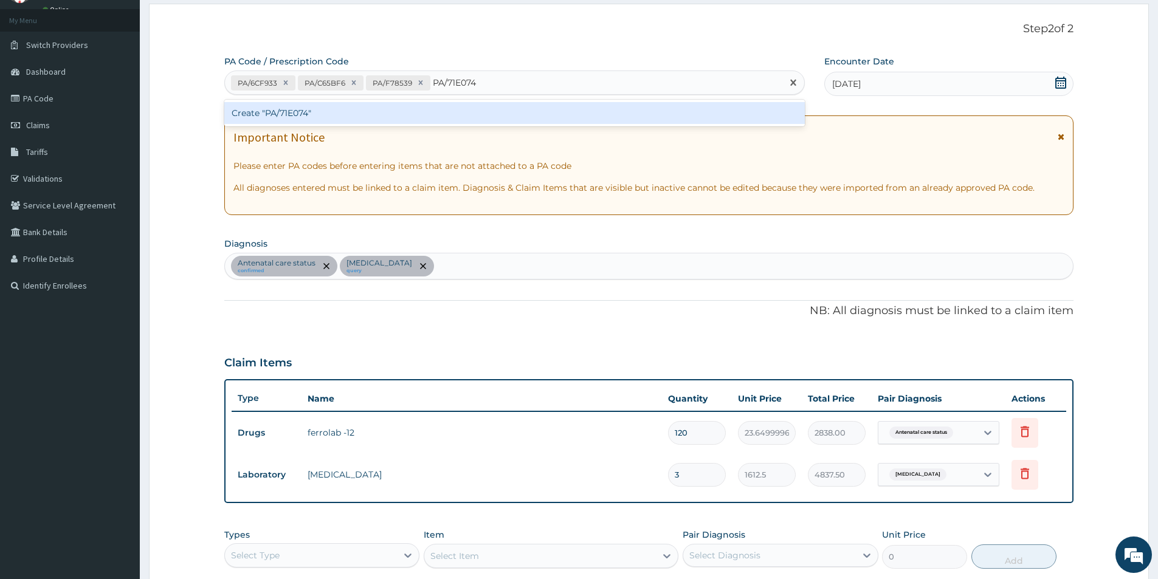
click at [468, 115] on div "Create "PA/71E074"" at bounding box center [514, 113] width 580 height 22
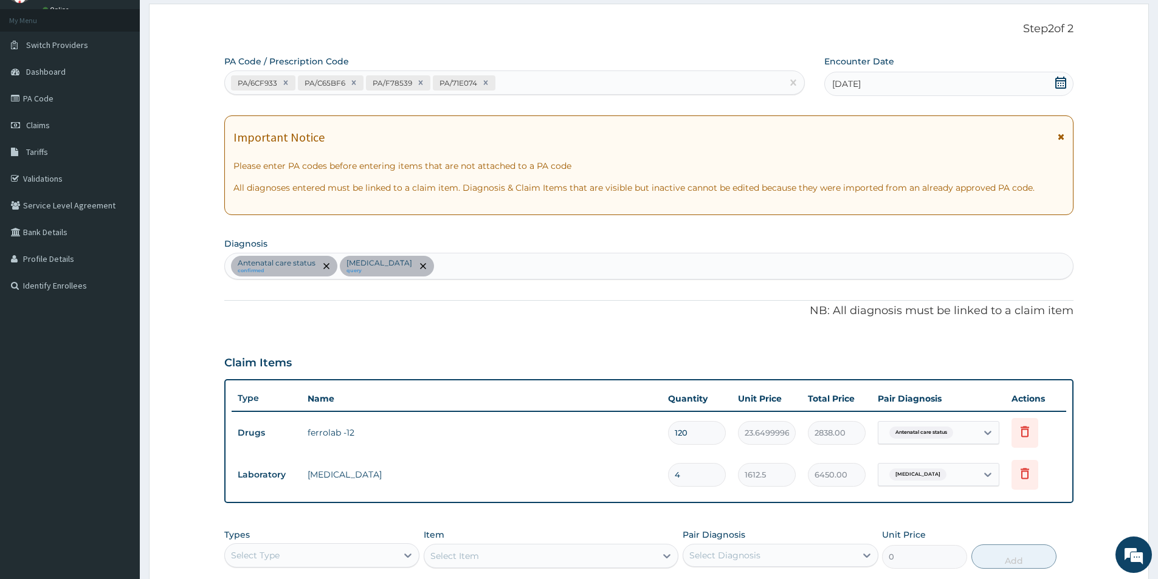
scroll to position [0, 0]
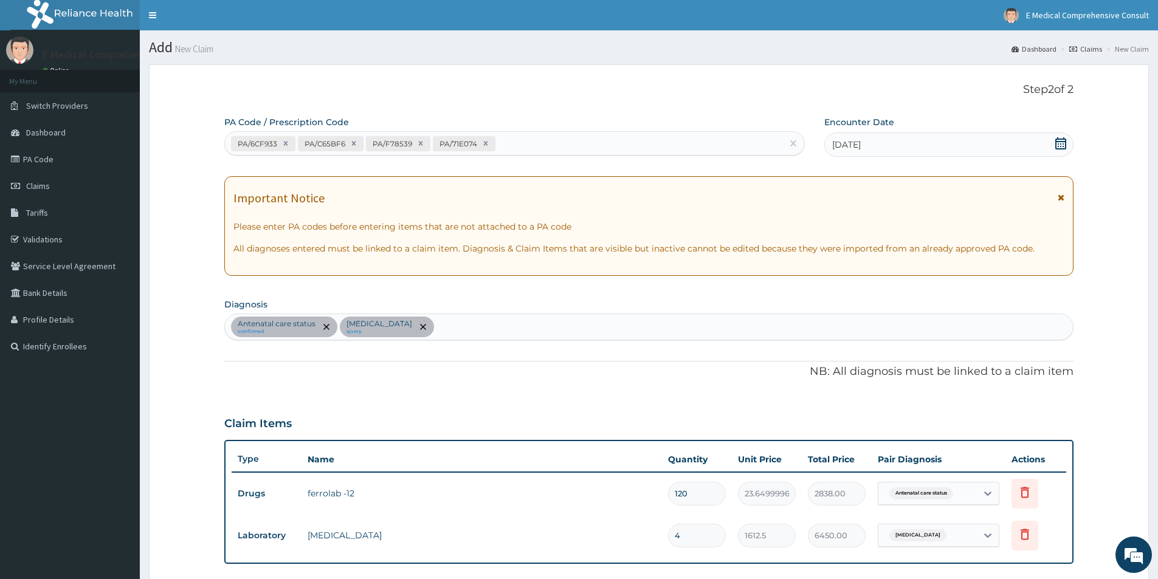
click at [526, 145] on div "PA/6CF933 PA/C65BF6 PA/F78539 PA/71E074" at bounding box center [503, 144] width 557 height 20
paste input "PA/BB07EA"
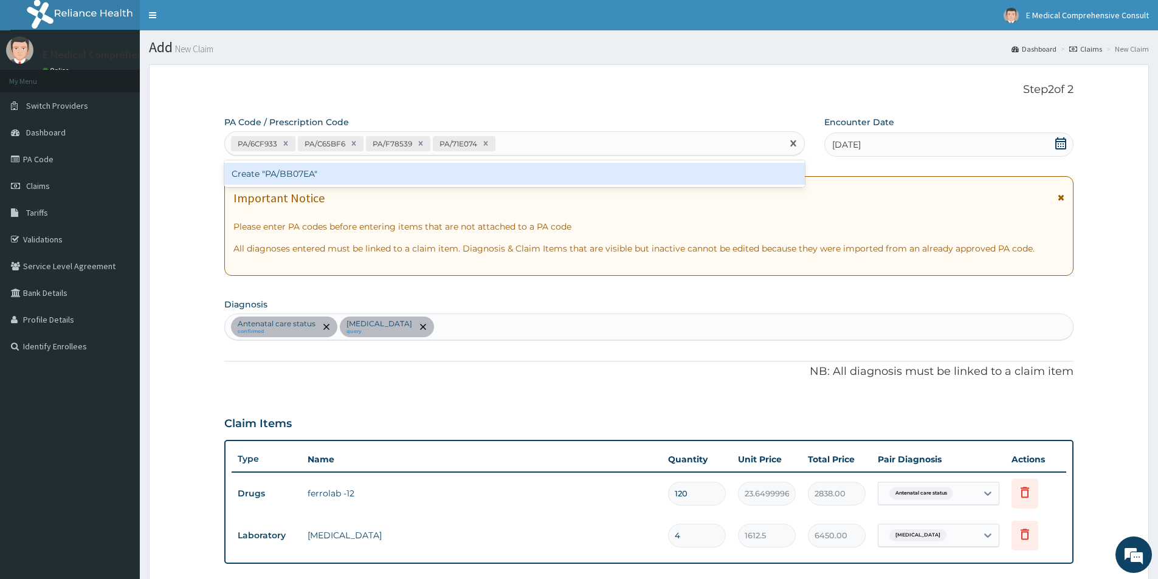
type input "PA/BB07EA"
click at [504, 176] on div "Create "PA/BB07EA"" at bounding box center [514, 174] width 580 height 22
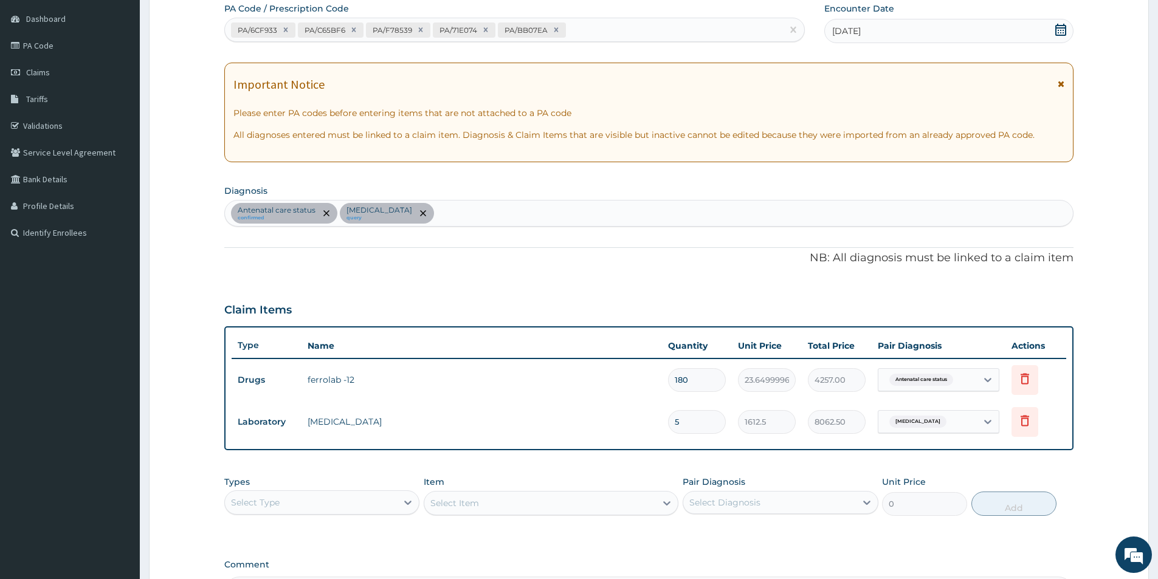
scroll to position [87, 0]
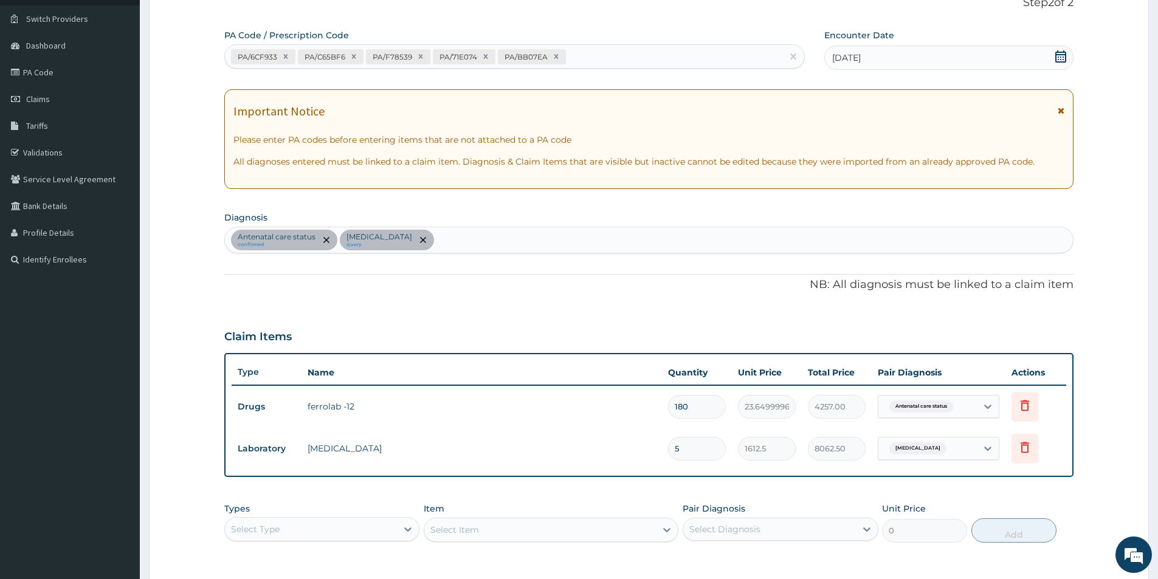
click at [585, 60] on div "PA/6CF933 PA/C65BF6 PA/F78539 PA/71E074 PA/BB07EA" at bounding box center [503, 57] width 557 height 20
paste input "PA/AFB1ED"
type input "PA/AFB1ED"
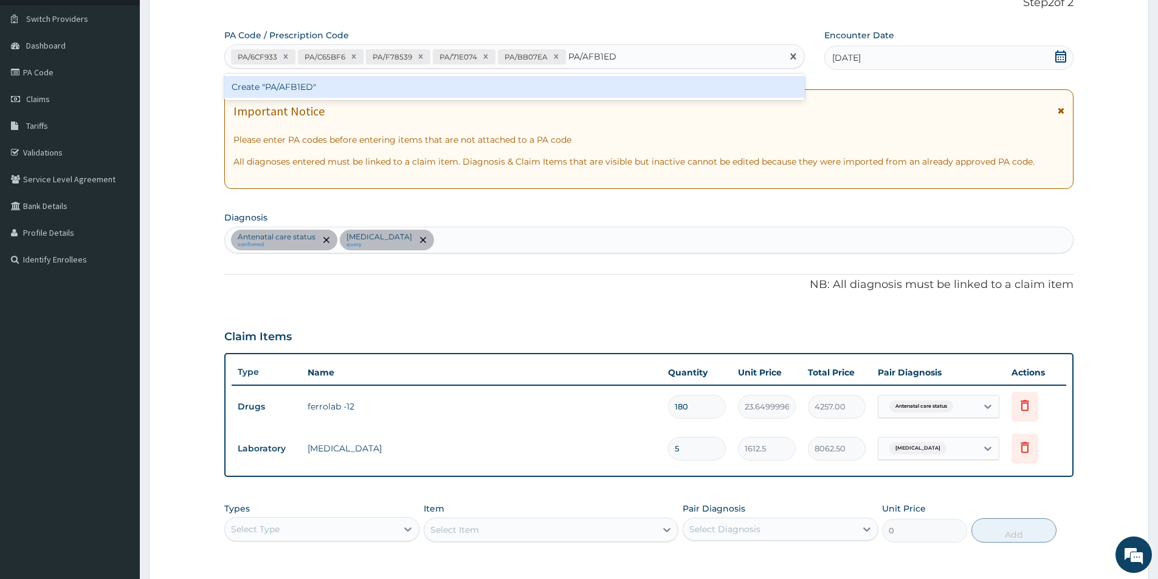
click at [603, 84] on div "Create "PA/AFB1ED"" at bounding box center [514, 87] width 580 height 22
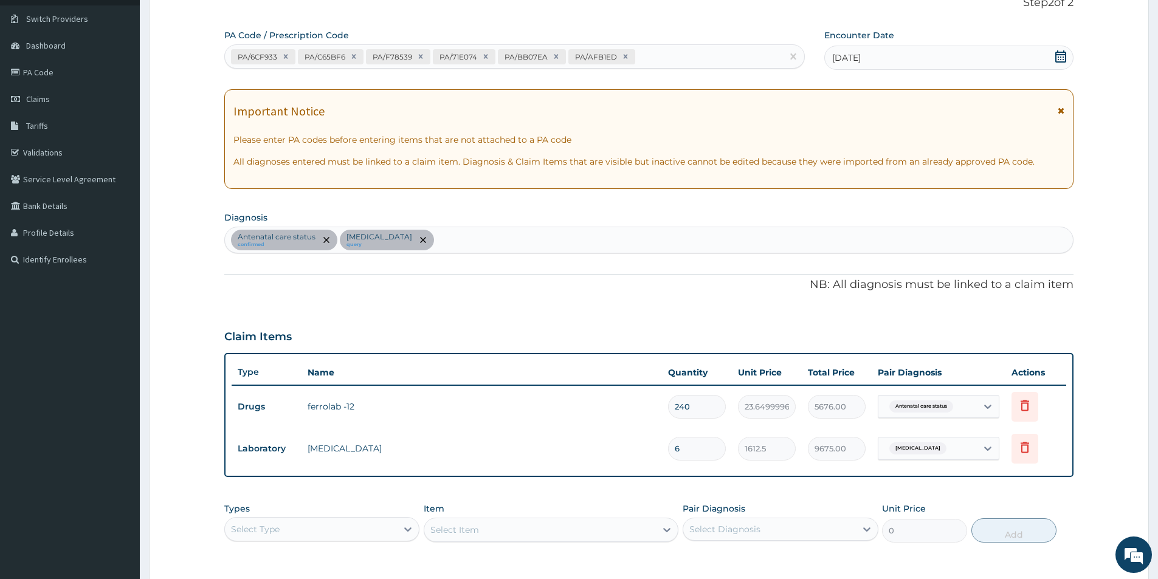
click at [670, 55] on div "PA/6CF933 PA/C65BF6 PA/F78539 PA/71E074 PA/BB07EA PA/AFB1ED" at bounding box center [503, 57] width 557 height 20
paste input "PA/6D3267"
type input "PA/6D3267"
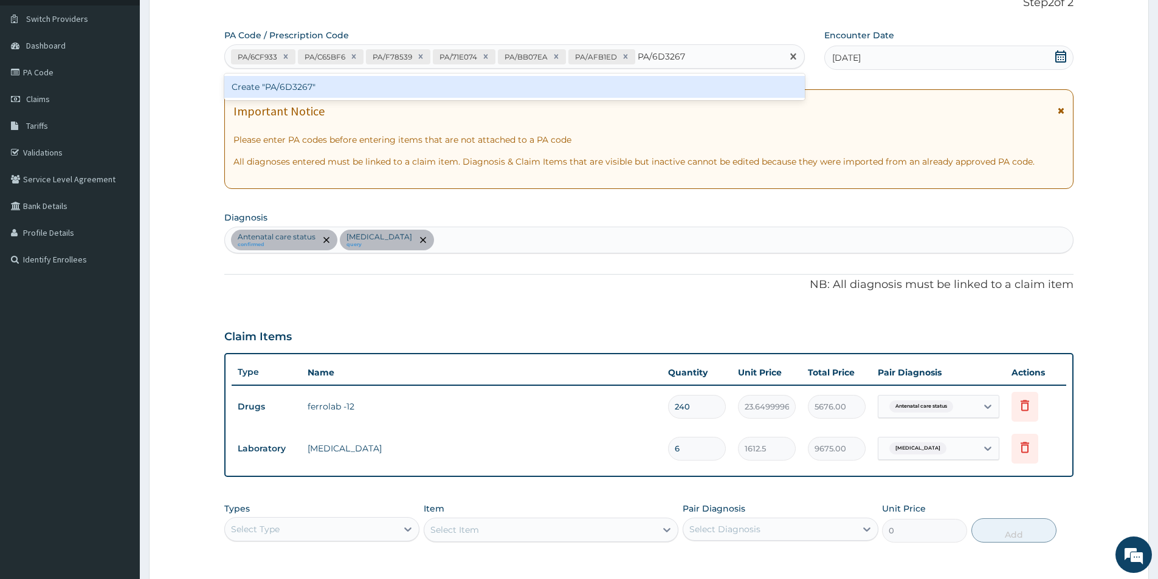
click at [644, 93] on div "Create "PA/6D3267"" at bounding box center [514, 87] width 580 height 22
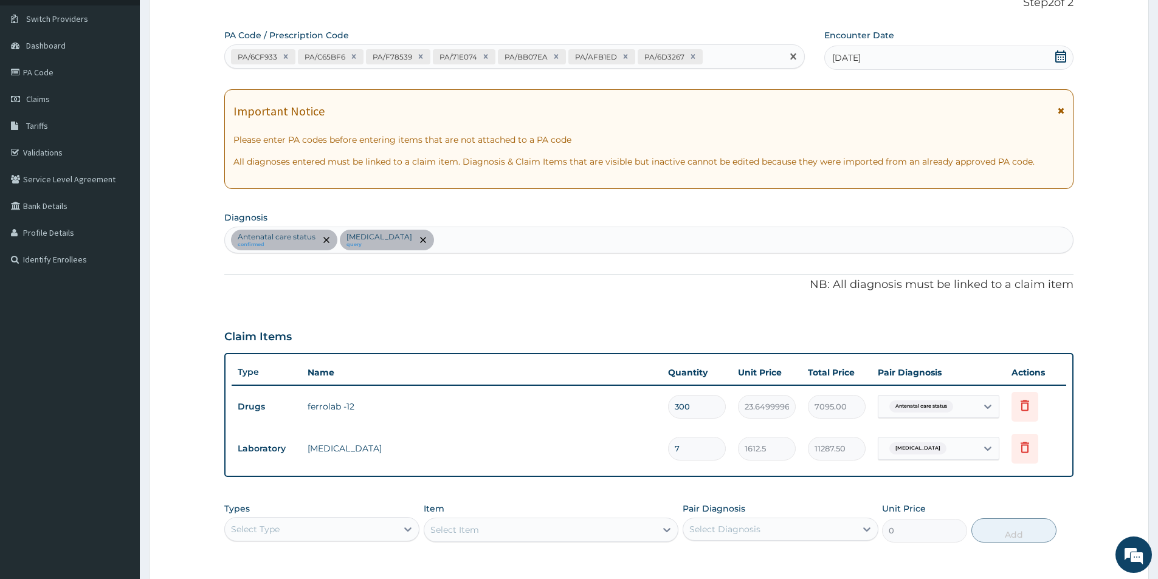
click at [715, 59] on div "PA/6CF933 PA/C65BF6 PA/F78539 PA/71E074 PA/BB07EA PA/AFB1ED PA/6D3267" at bounding box center [503, 57] width 557 height 20
paste input "PA/845CD5"
type input "PA/845CD5"
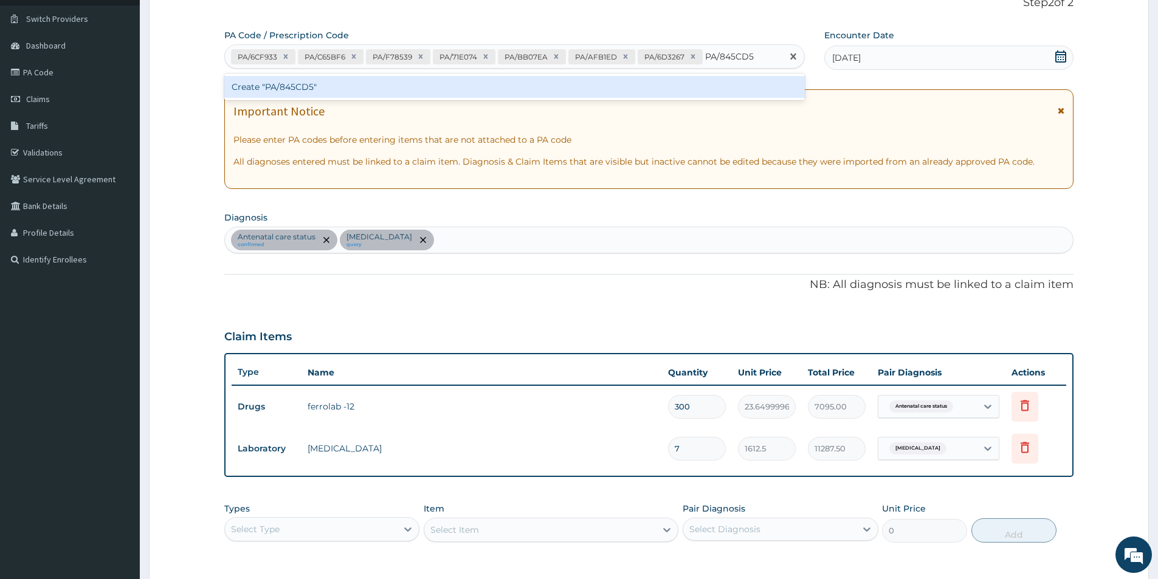
click at [705, 85] on div "Create "PA/845CD5"" at bounding box center [514, 87] width 580 height 22
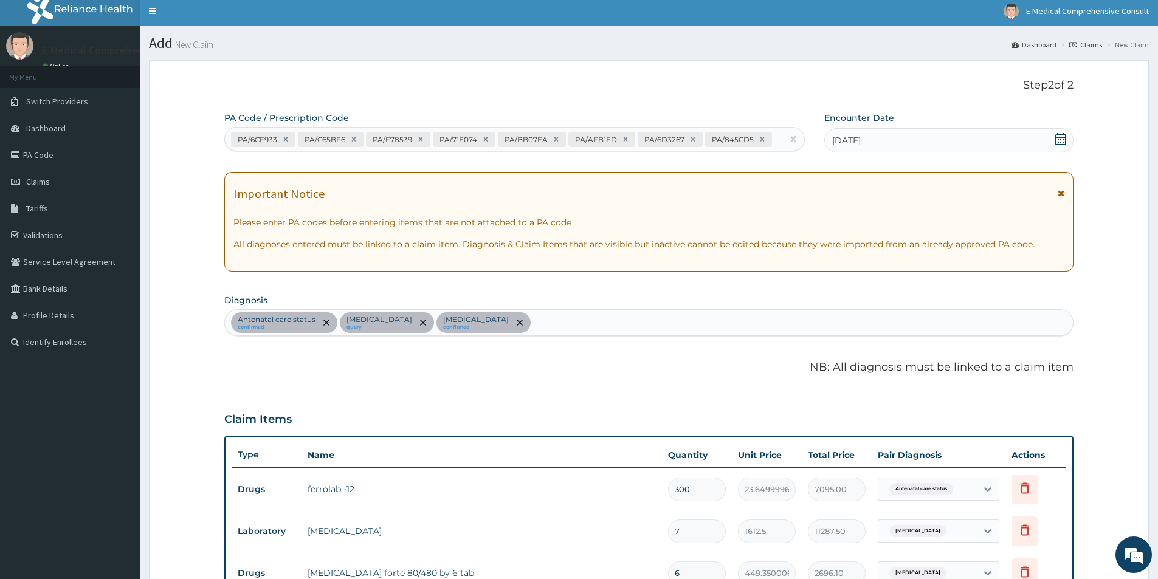
scroll to position [0, 0]
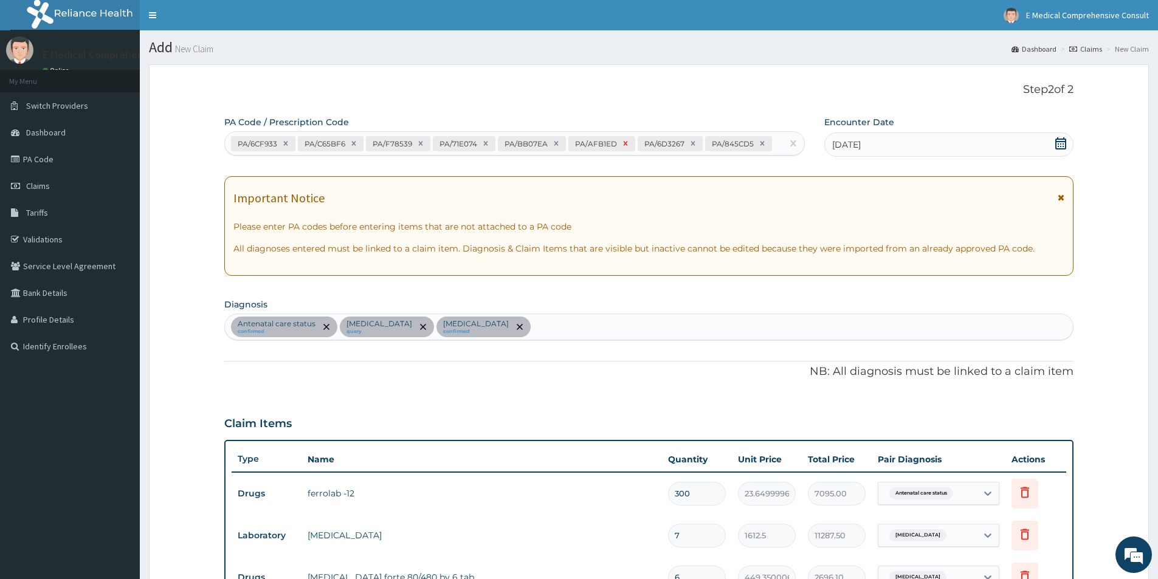
click at [621, 144] on icon at bounding box center [625, 143] width 9 height 9
type input "240"
type input "5676.00"
type input "6"
type input "9675.00"
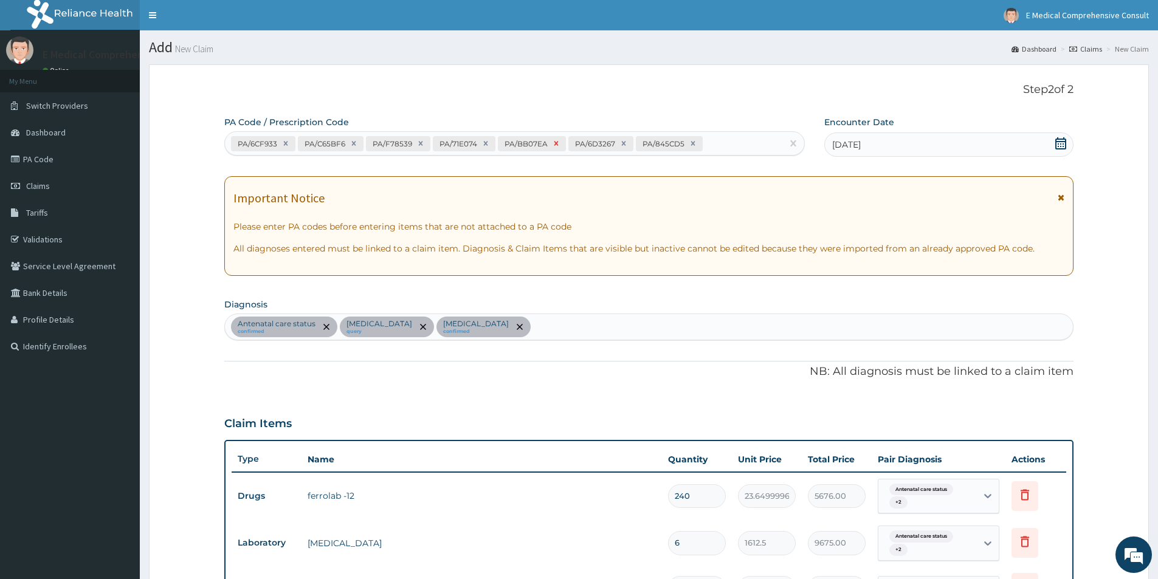
click at [554, 143] on icon at bounding box center [556, 144] width 4 height 4
type input "180"
type input "4257.00"
type input "5"
type input "8062.50"
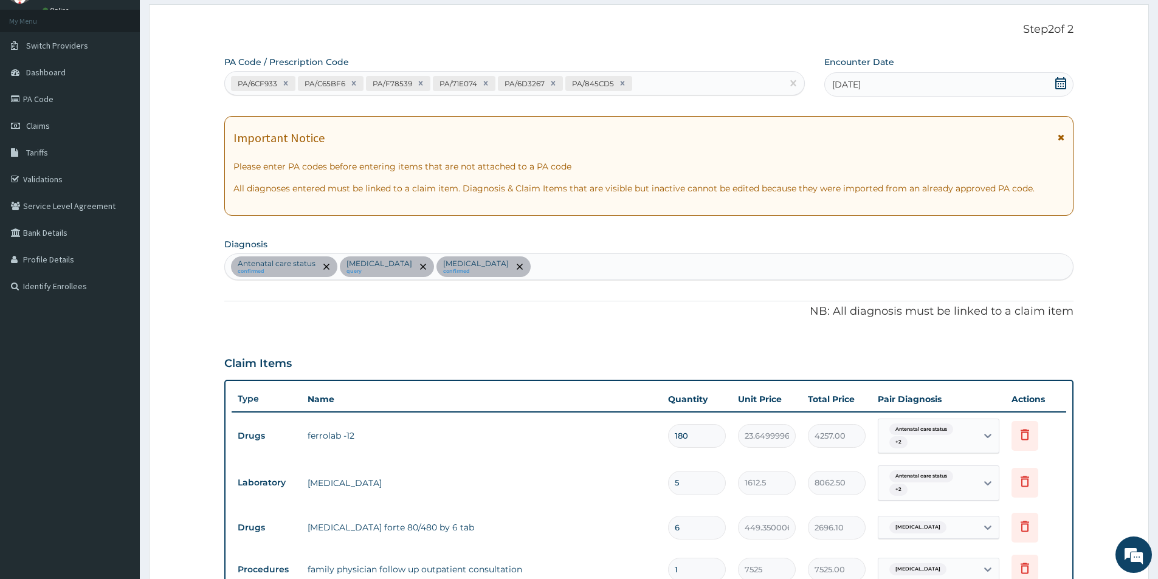
scroll to position [36, 0]
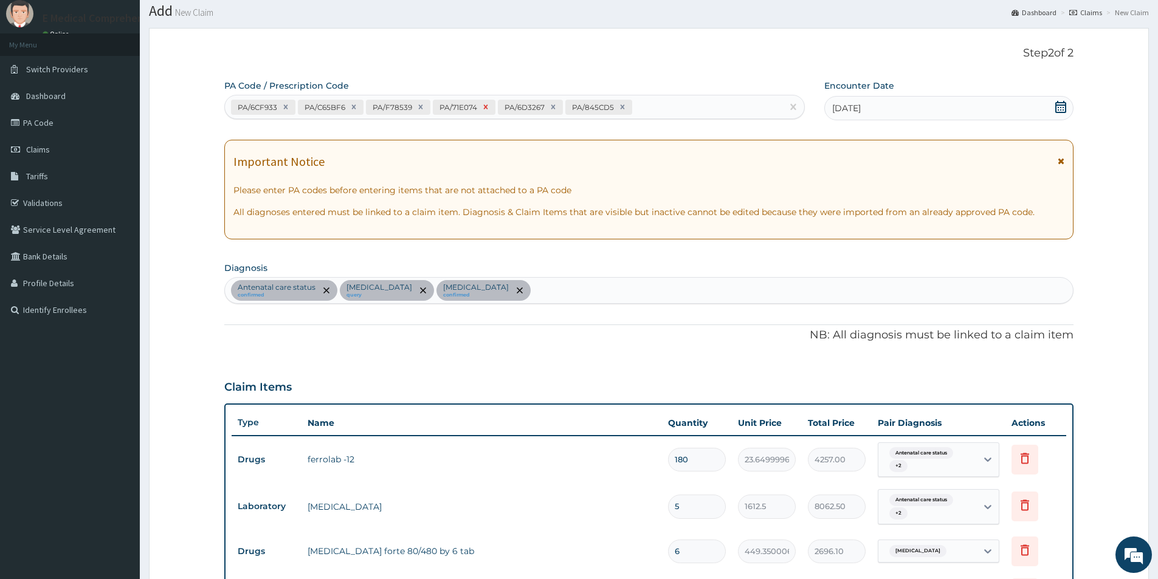
click at [481, 108] on icon at bounding box center [485, 107] width 9 height 9
type input "4"
type input "6450.00"
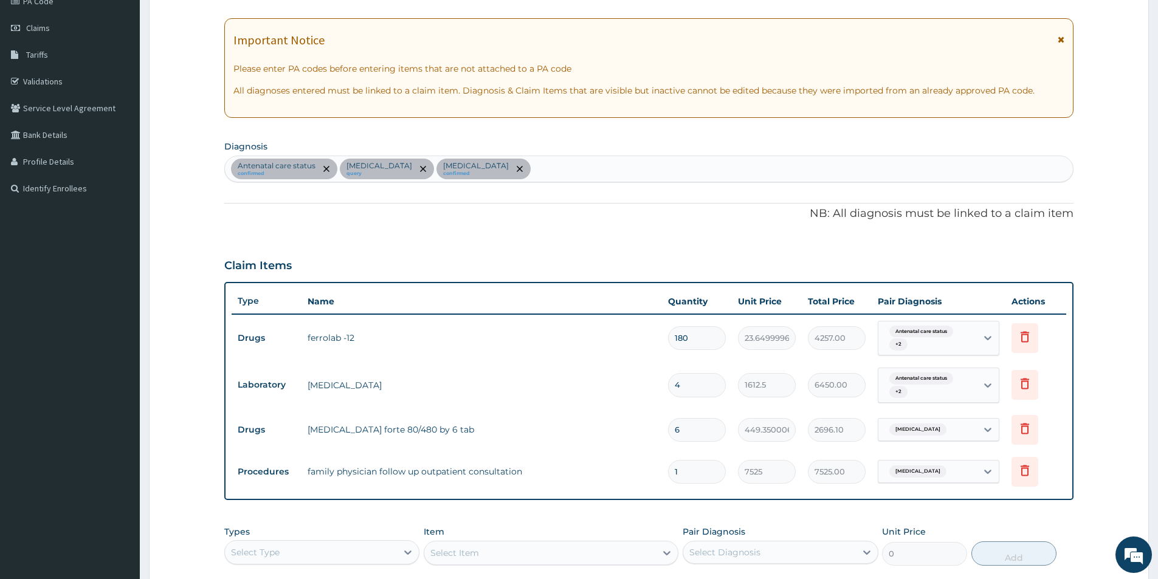
scroll to position [0, 0]
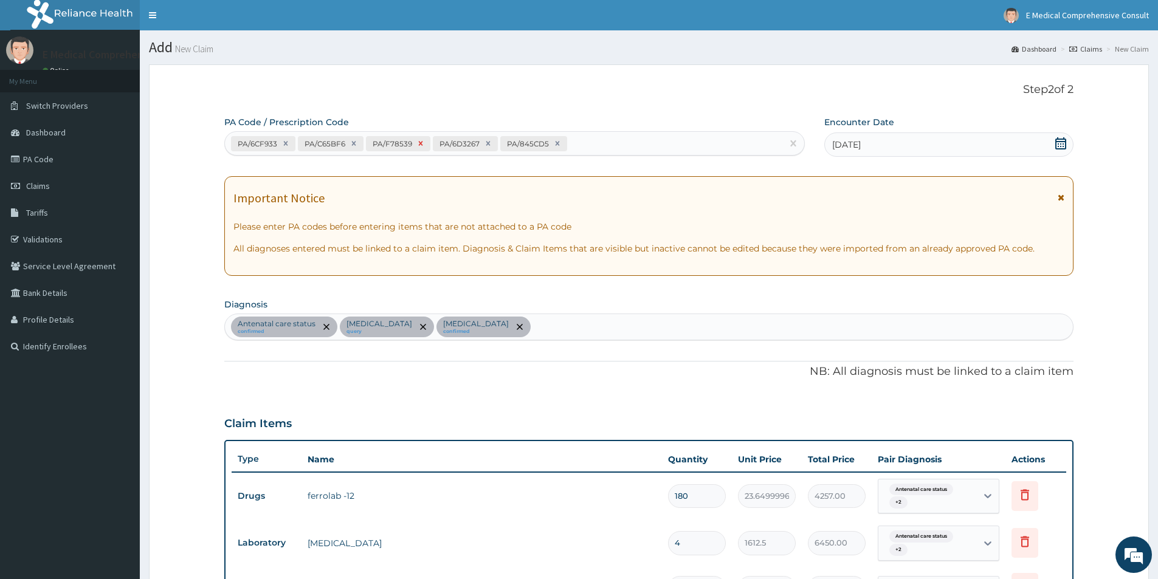
click at [419, 142] on icon at bounding box center [420, 143] width 9 height 9
type input "3"
type input "4837.50"
click at [357, 147] on icon at bounding box center [353, 143] width 9 height 9
type input "120"
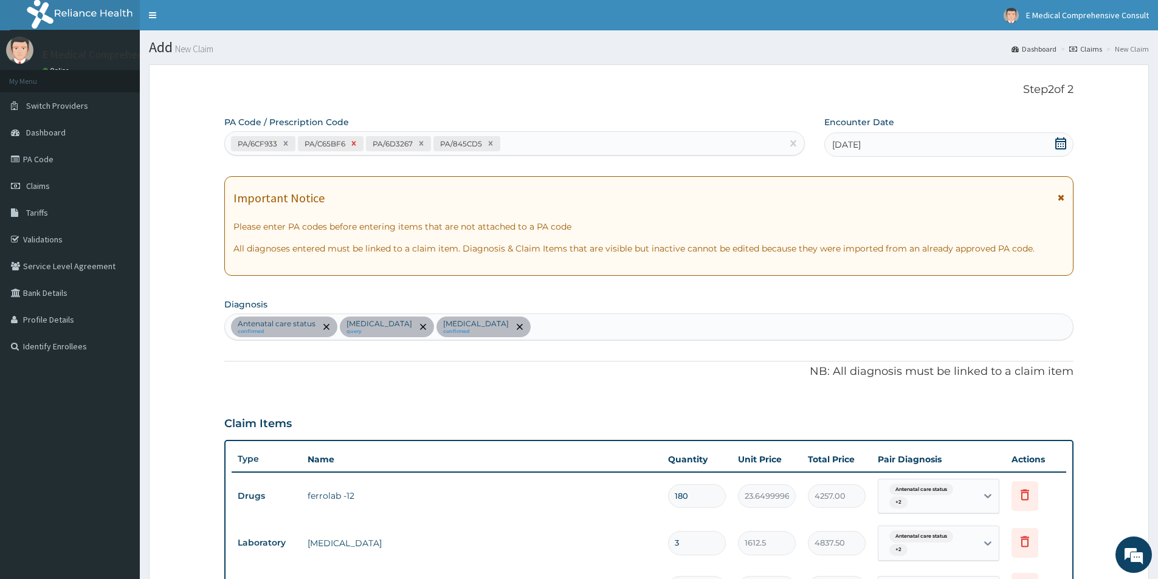
type input "2838.00"
type input "2"
type input "3225.00"
click at [286, 145] on icon at bounding box center [286, 144] width 4 height 4
type input "60"
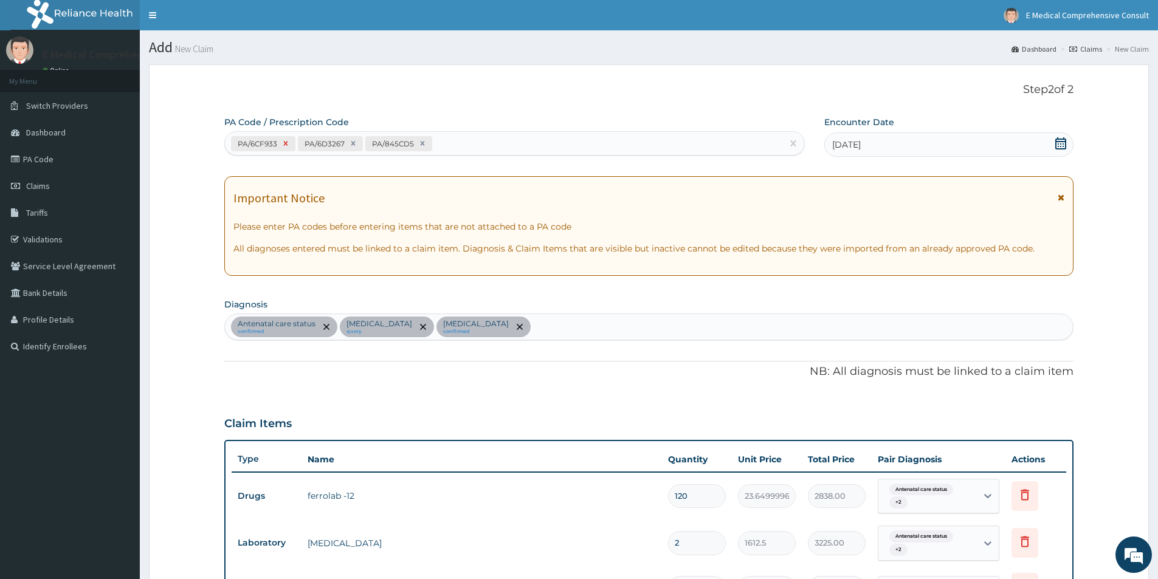
type input "1419.00"
type input "1"
type input "1612.50"
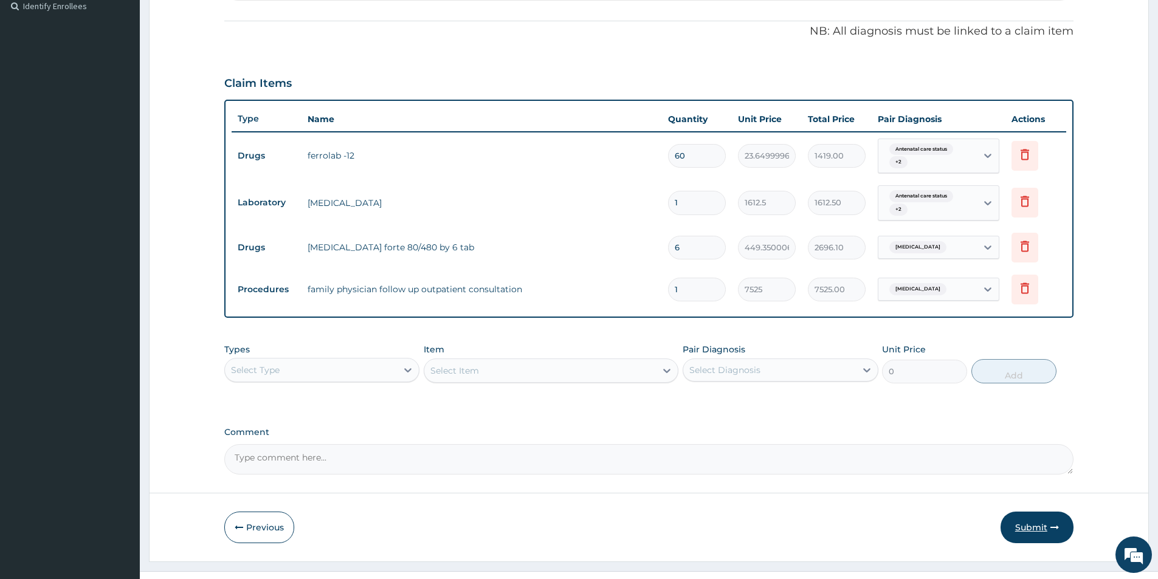
click at [1015, 522] on button "Submit" at bounding box center [1036, 528] width 73 height 32
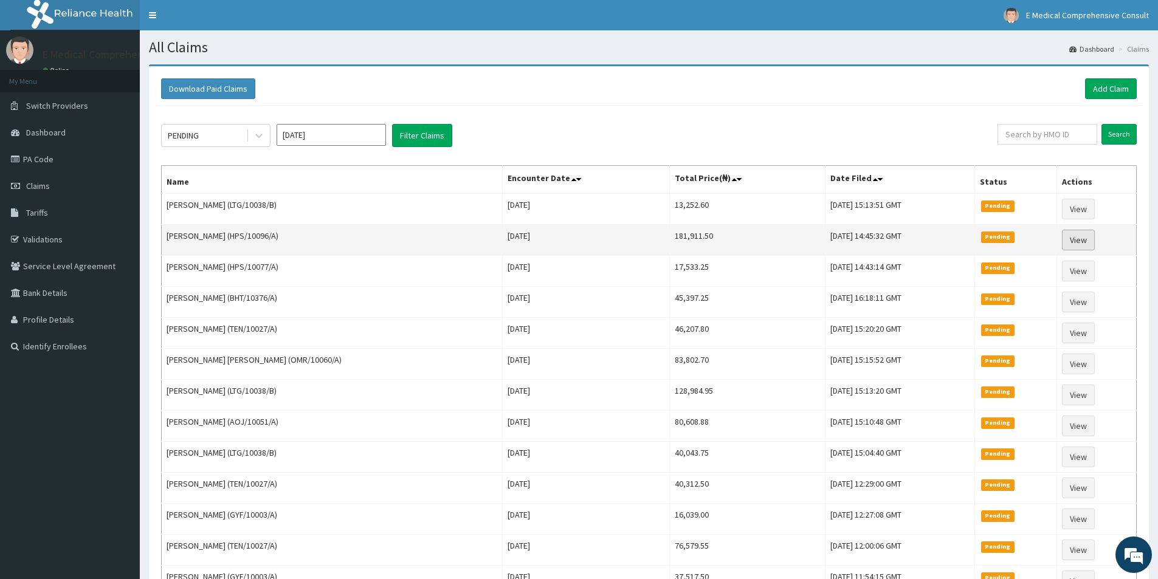
click at [1085, 243] on link "View" at bounding box center [1078, 240] width 33 height 21
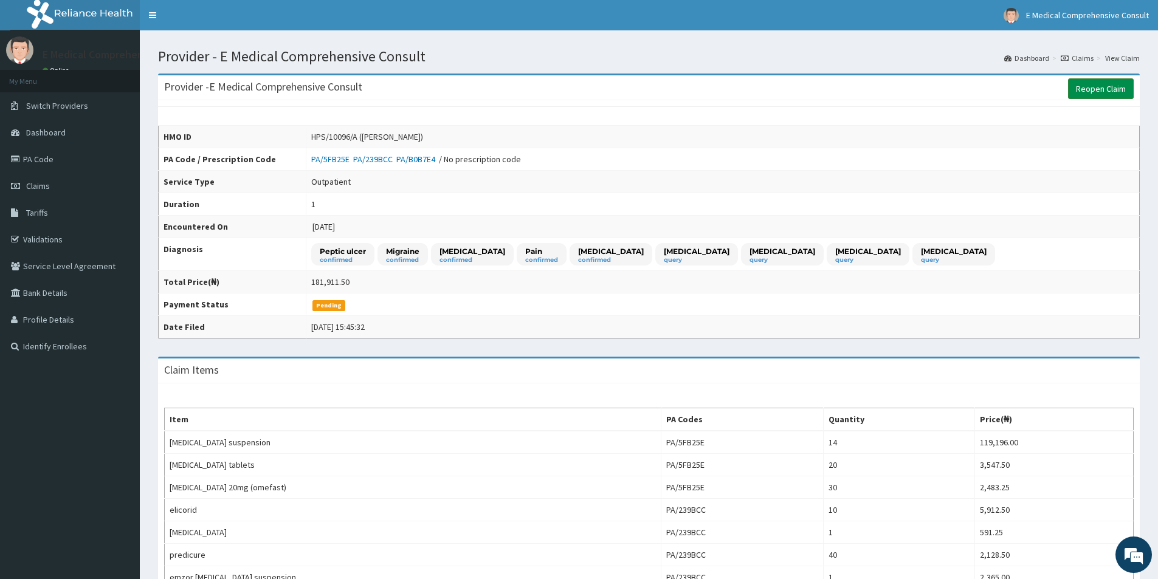
click at [1094, 94] on link "Reopen Claim" at bounding box center [1101, 88] width 66 height 21
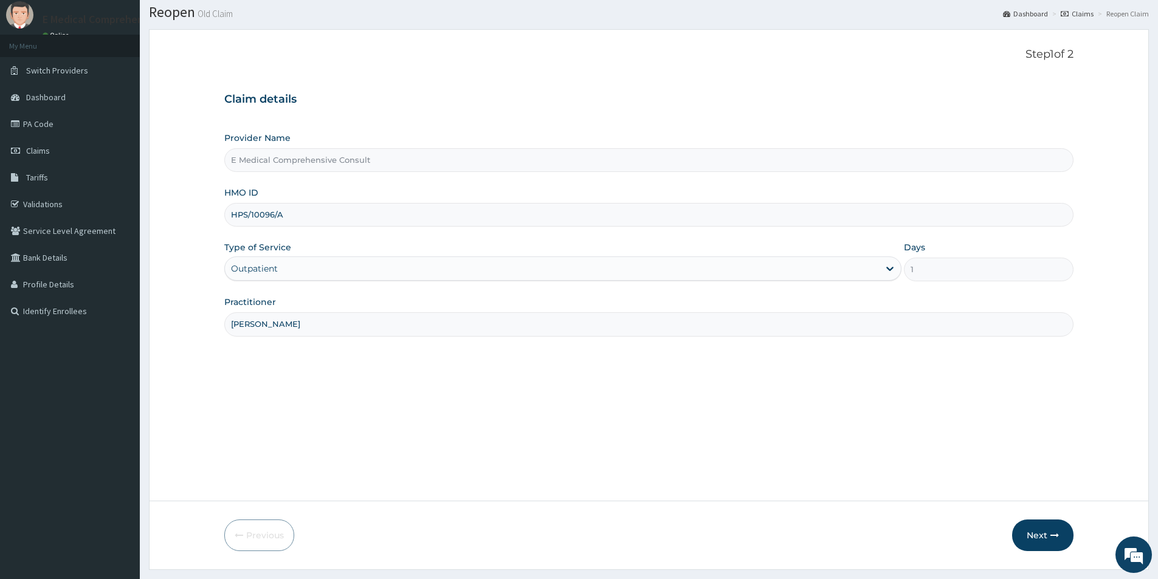
scroll to position [66, 0]
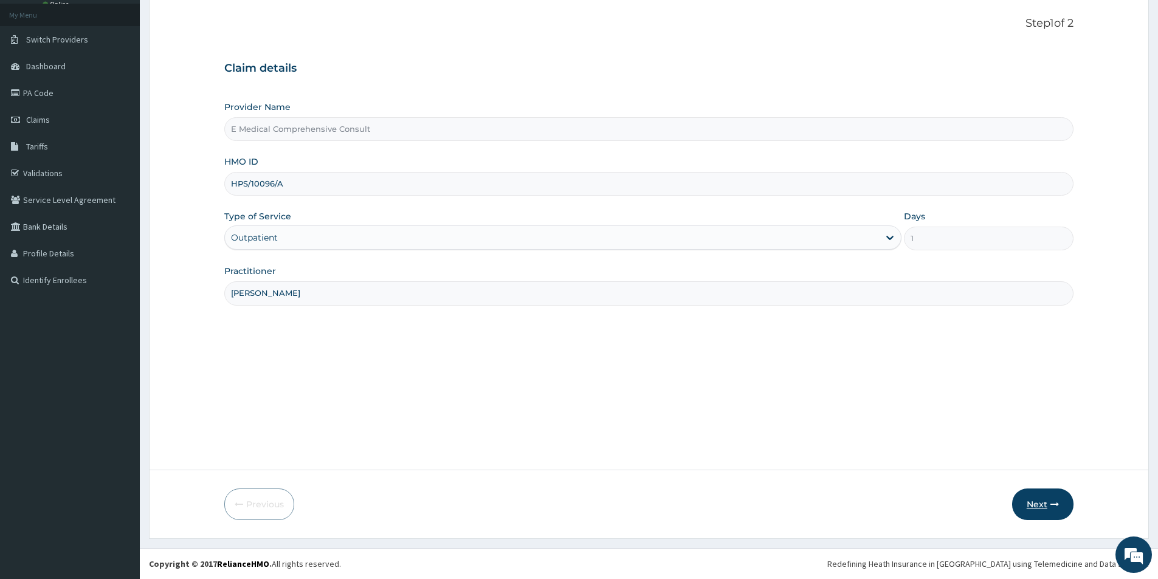
click at [1029, 500] on button "Next" at bounding box center [1042, 505] width 61 height 32
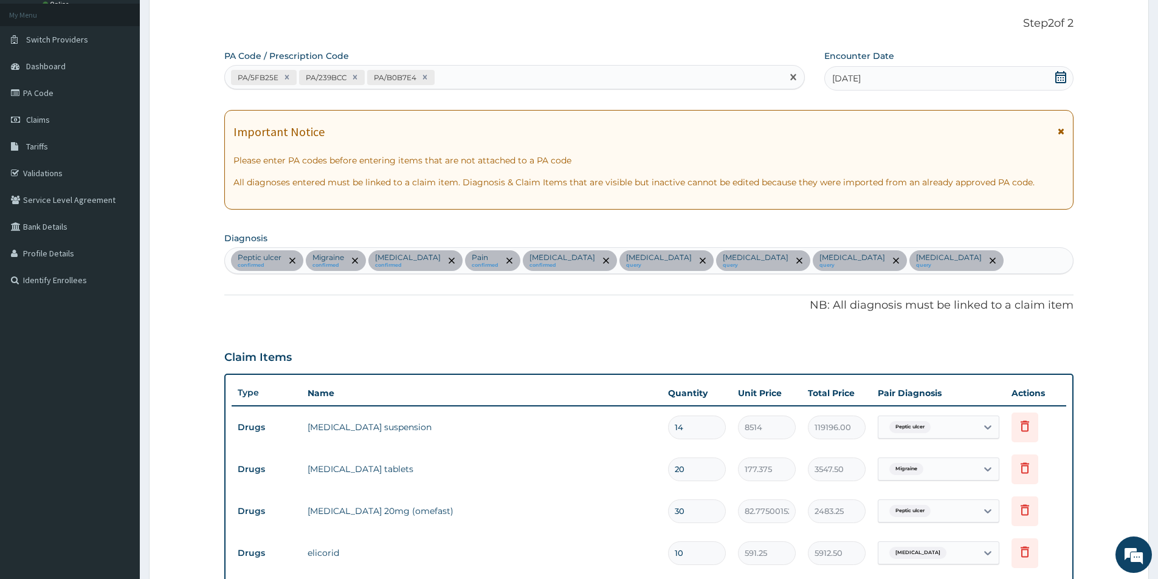
click at [498, 74] on div "PA/5FB25E PA/239BCC PA/B0B7E4" at bounding box center [503, 77] width 557 height 20
paste input "PA/B0B7E4"
type input "P"
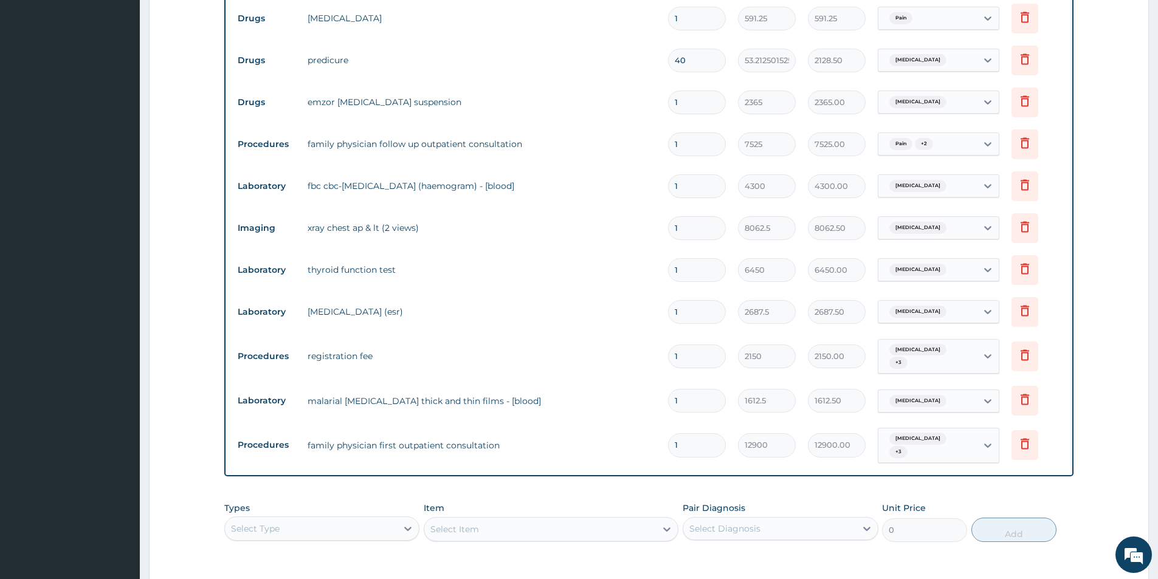
scroll to position [748, 0]
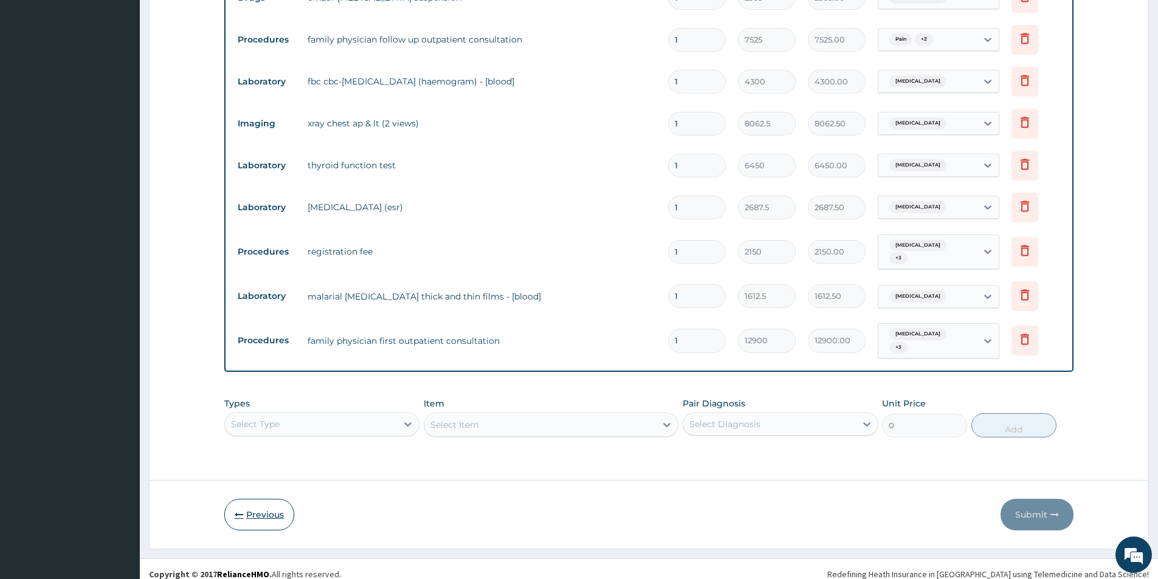
click at [243, 511] on icon "button" at bounding box center [239, 515] width 9 height 9
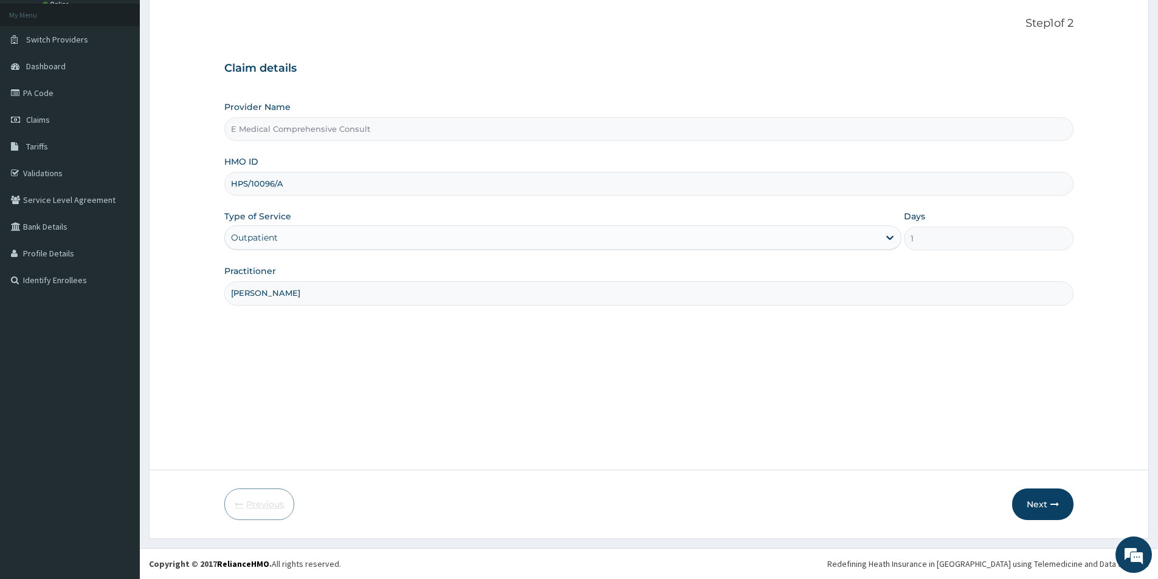
scroll to position [66, 0]
